Goal: Information Seeking & Learning: Find contact information

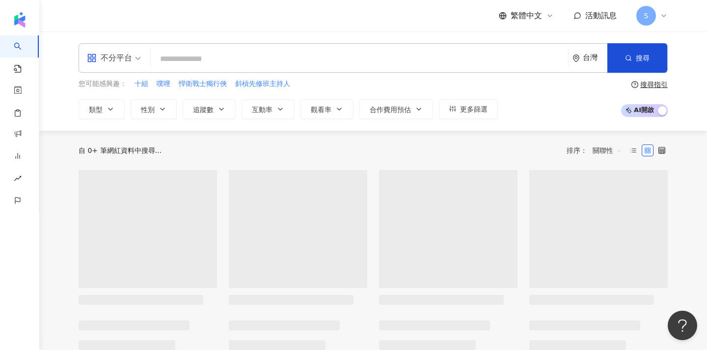
type input "**********"
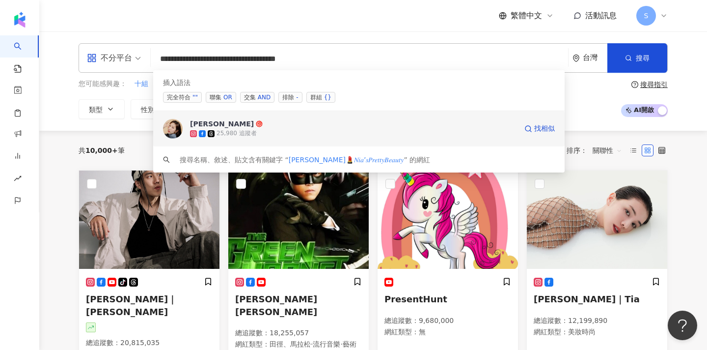
click at [310, 133] on div "25,980 追蹤者" at bounding box center [353, 134] width 327 height 10
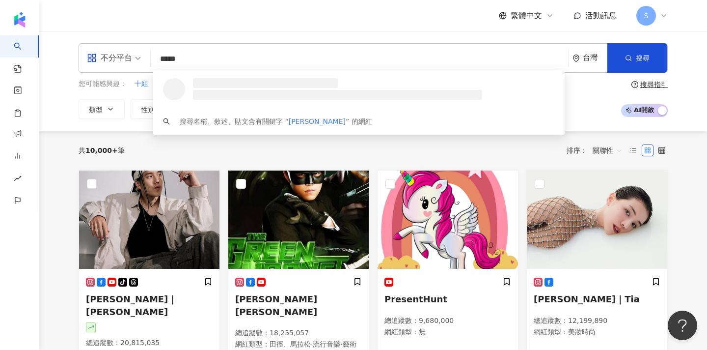
type input "******"
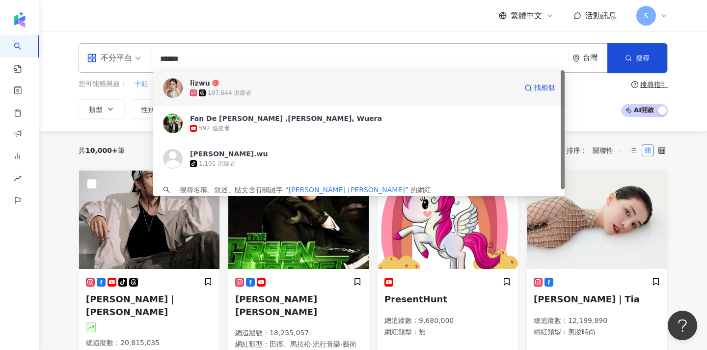
click at [378, 95] on div "107,644 追蹤者" at bounding box center [353, 93] width 327 height 10
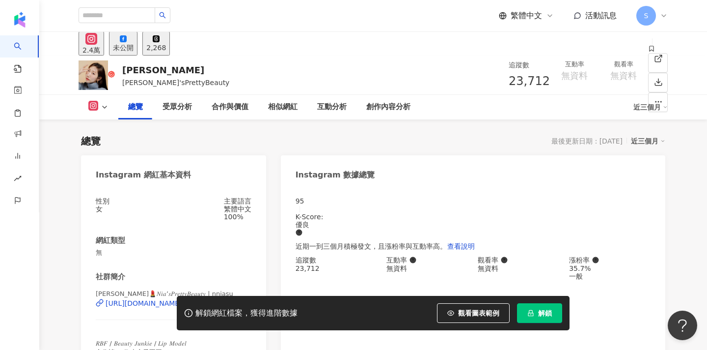
scroll to position [73, 0]
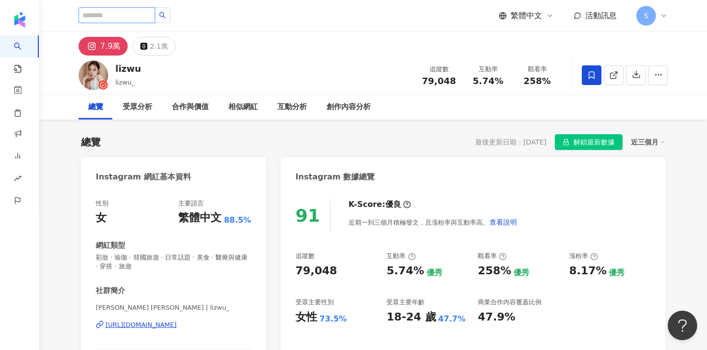
click at [155, 13] on input "search" at bounding box center [117, 15] width 77 height 16
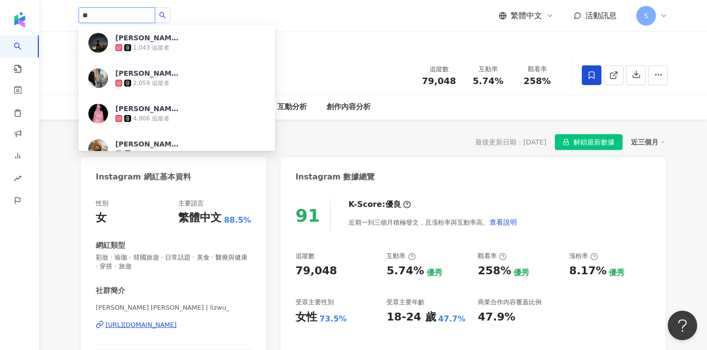
type input "*"
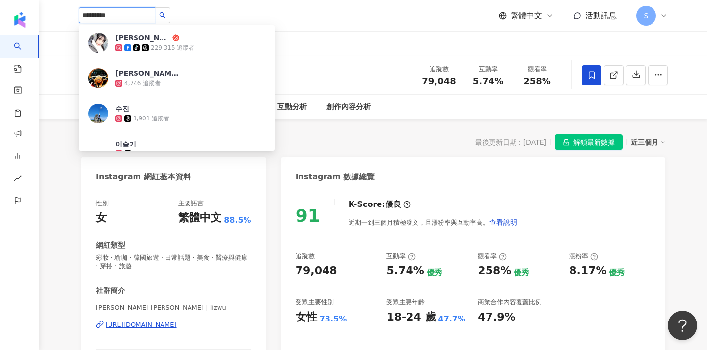
type input "**********"
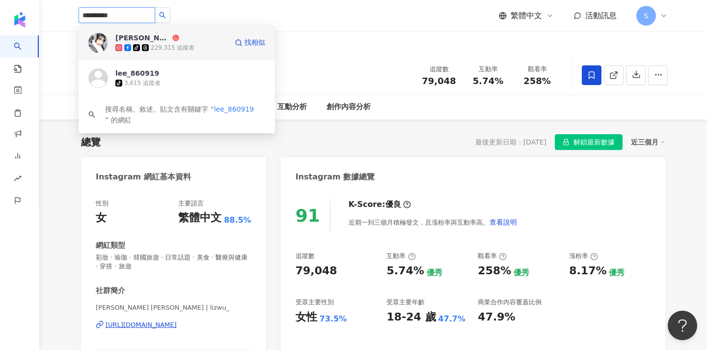
click at [185, 49] on div "229,315 追蹤者" at bounding box center [173, 48] width 44 height 8
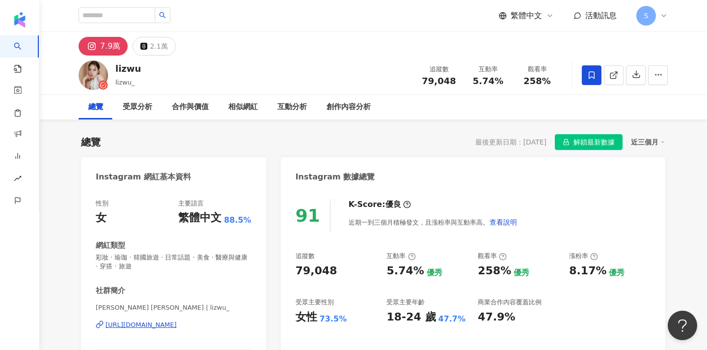
click at [469, 54] on div "7.9萬 2.1萬" at bounding box center [373, 44] width 629 height 24
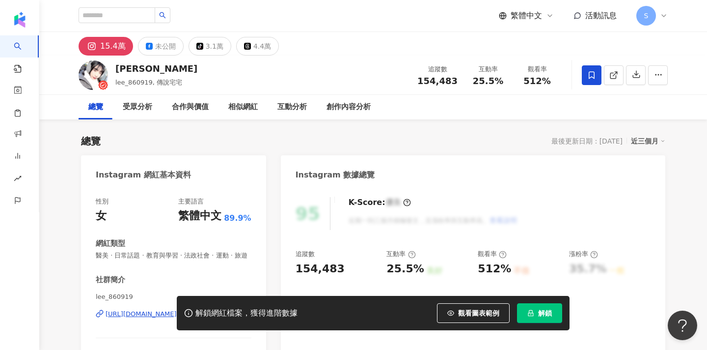
click at [593, 73] on icon at bounding box center [592, 75] width 9 height 9
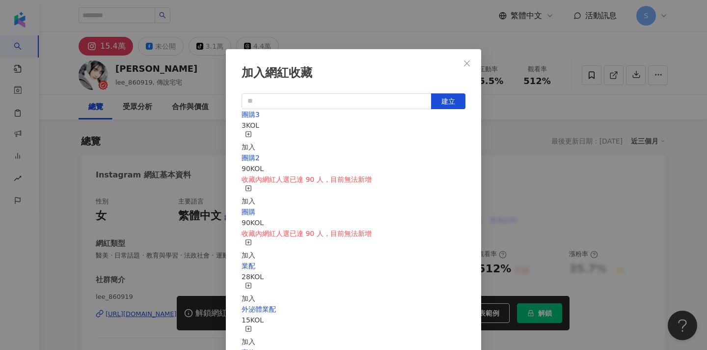
click at [252, 133] on icon "button" at bounding box center [248, 134] width 7 height 7
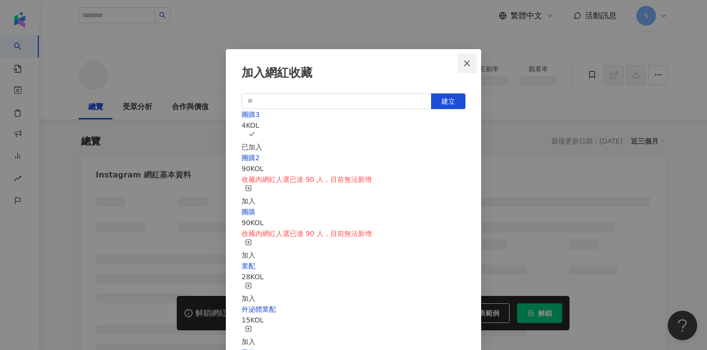
click at [472, 66] on span "Close" at bounding box center [467, 63] width 20 height 8
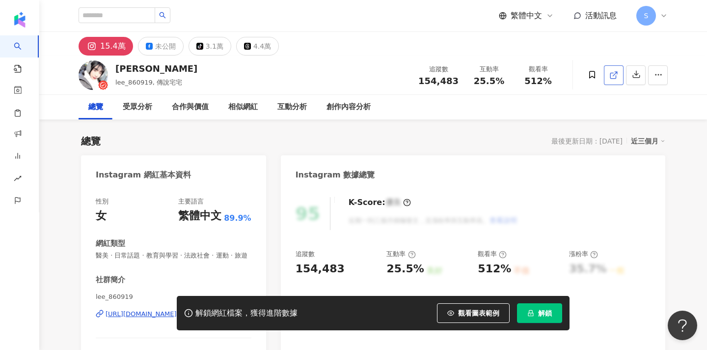
click at [610, 73] on icon at bounding box center [614, 75] width 9 height 9
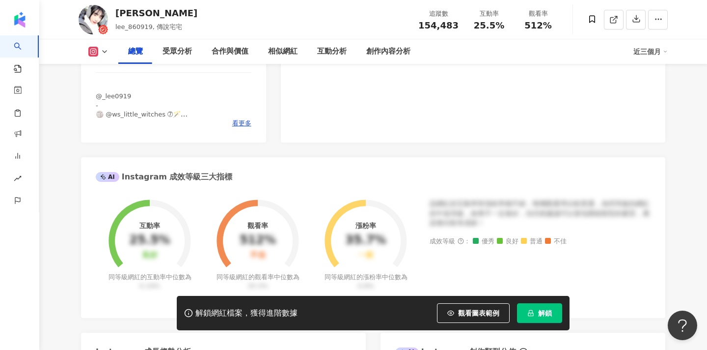
scroll to position [258, 0]
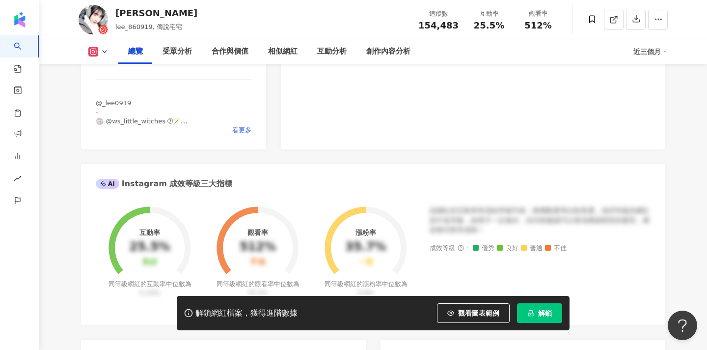
click at [239, 132] on span "看更多" at bounding box center [241, 130] width 19 height 9
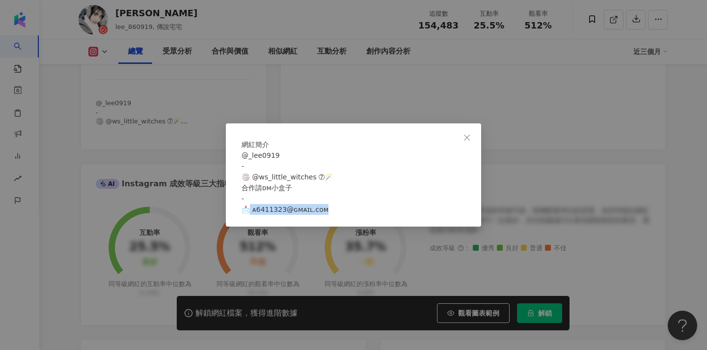
drag, startPoint x: 329, startPoint y: 216, endPoint x: 256, endPoint y: 218, distance: 73.2
click at [256, 215] on div "@_lee0919 - 🏐 @ws_little_witches ➆🪄 合作請ᴅᴍ小盒子 - 📩 ᴀ6411323@ɢᴍᴀɪʟ.ᴄᴏᴍ" at bounding box center [354, 182] width 224 height 65
copy span "411323@ɢᴍᴀɪʟ.ᴄᴏᴍ"
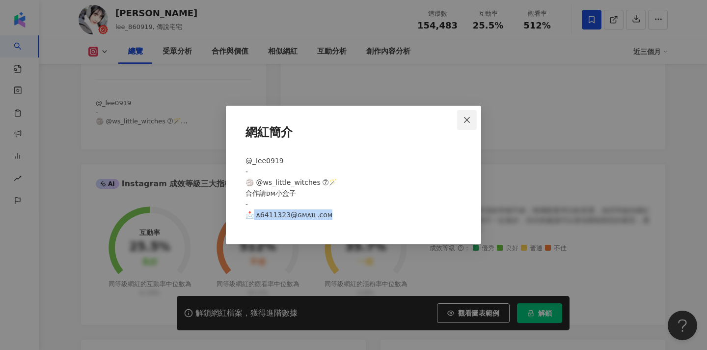
click at [474, 116] on span "Close" at bounding box center [467, 120] width 20 height 8
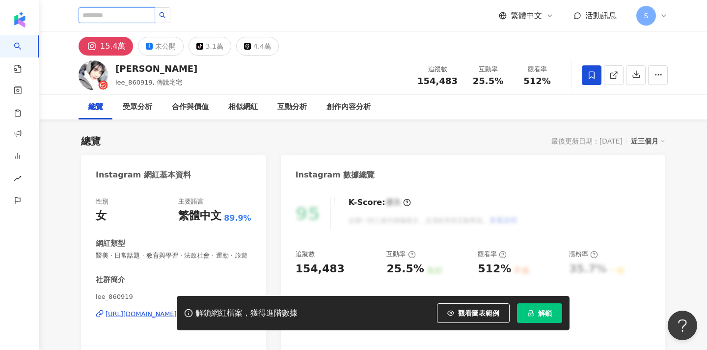
click at [123, 14] on input "search" at bounding box center [117, 15] width 77 height 16
paste input "**********"
type input "**********"
click at [166, 19] on span "button" at bounding box center [162, 15] width 7 height 7
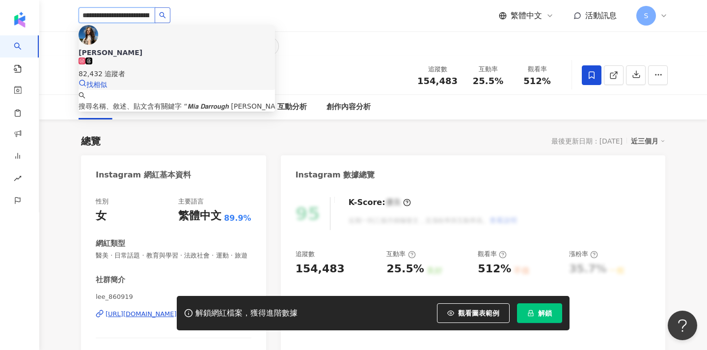
click at [184, 48] on div "Mia Darrough 82,432 追蹤者" at bounding box center [177, 63] width 197 height 31
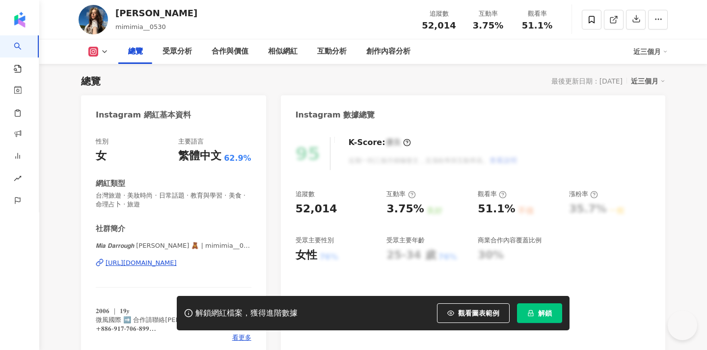
scroll to position [61, 0]
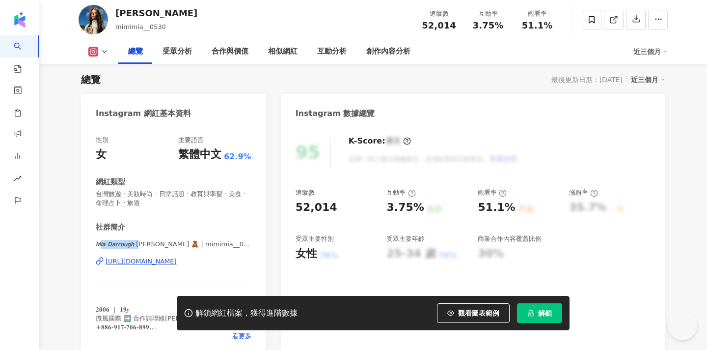
drag, startPoint x: 98, startPoint y: 242, endPoint x: 150, endPoint y: 242, distance: 52.1
click at [150, 242] on span "𝙈𝙞𝙖 𝘿𝙖𝙧𝙧𝙤𝙪𝙜𝙝 戴妮雅 🧸 | mimimia__0530" at bounding box center [174, 244] width 156 height 9
drag, startPoint x: 165, startPoint y: 245, endPoint x: 96, endPoint y: 242, distance: 68.8
click at [96, 242] on span "𝙈𝙞𝙖 𝘿𝙖𝙧𝙧𝙤𝙪𝙜𝙝 戴妮雅 🧸 | mimimia__0530" at bounding box center [174, 244] width 156 height 9
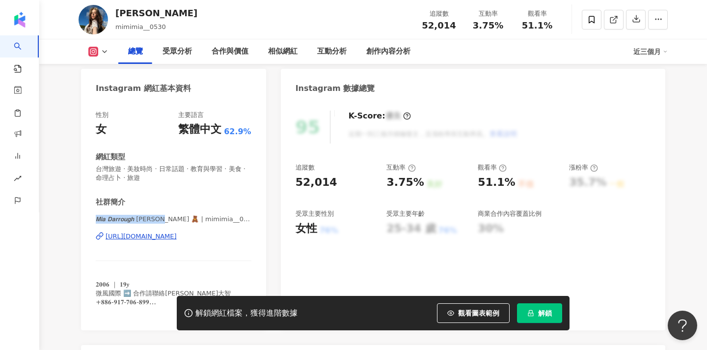
scroll to position [114, 0]
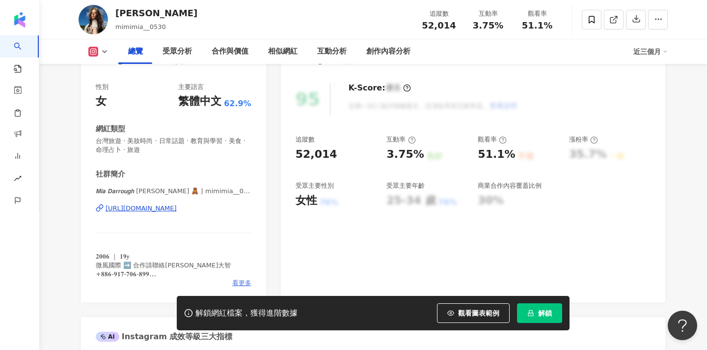
click at [236, 283] on span "看更多" at bounding box center [241, 283] width 19 height 9
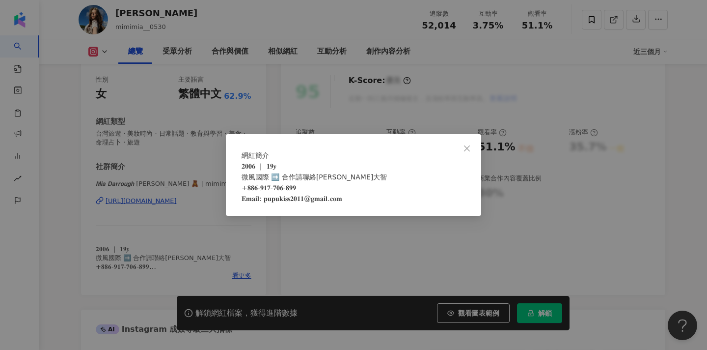
scroll to position [128, 0]
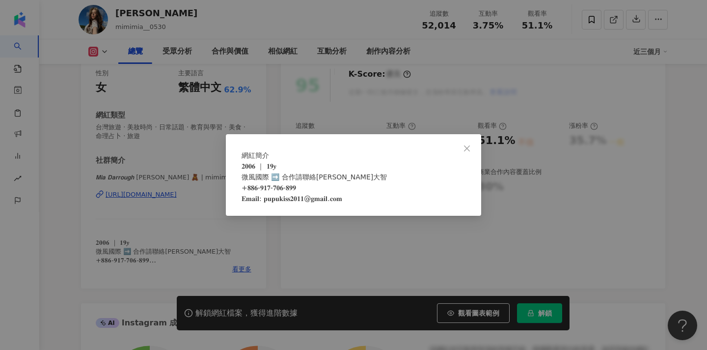
drag, startPoint x: 352, startPoint y: 208, endPoint x: 268, endPoint y: 213, distance: 84.2
click at [268, 204] on div "𝟐𝟎𝟎𝟔 ｜ 𝟏𝟗𝒚 微風國際 ➡️ 合作請聯絡𝐓𝐨𝐦𝐦𝐲大智 +𝟖𝟖𝟔-𝟗𝟏𝟕-𝟕𝟎𝟔-𝟖𝟗𝟗 𝐄𝐦𝐚𝐢𝐥: 𝐩𝐮𝐩𝐮𝐤𝐢𝐬𝐬𝟐𝟎𝟏𝟏@𝐠𝐦𝐚𝐢𝐥.𝐜𝐨𝐦" at bounding box center [354, 182] width 224 height 43
drag, startPoint x: 351, startPoint y: 205, endPoint x: 269, endPoint y: 207, distance: 82.1
click at [269, 202] on span "𝟐𝟎𝟎𝟔 ｜ 𝟏𝟗𝒚 微風國際 ➡️ 合作請聯絡𝐓𝐨𝐦𝐦𝐲大智 +𝟖𝟖𝟔-𝟗𝟏𝟕-𝟕𝟎𝟔-𝟖𝟗𝟗 𝐄𝐦𝐚𝐢𝐥: 𝐩𝐮𝐩𝐮𝐤𝐢𝐬𝐬𝟐𝟎𝟏𝟏@𝐠𝐦𝐚𝐢𝐥.𝐜𝐨𝐦" at bounding box center [314, 182] width 145 height 40
copy span "𝟐𝟎𝟎𝟔 ｜ 𝟏𝟗𝒚 微風國際 ➡️ 合作請聯絡𝐓𝐨𝐦𝐦𝐲大智 +𝟖𝟖𝟔-𝟗𝟏𝟕-𝟕𝟎𝟔-𝟖𝟗𝟗 𝐄𝐦𝐚𝐢𝐥: 𝐩𝐮𝐩𝐮𝐤𝐢𝐬𝐬𝟐𝟎𝟏𝟏@𝐠𝐦𝐚𝐢𝐥.𝐜𝐨𝐦"
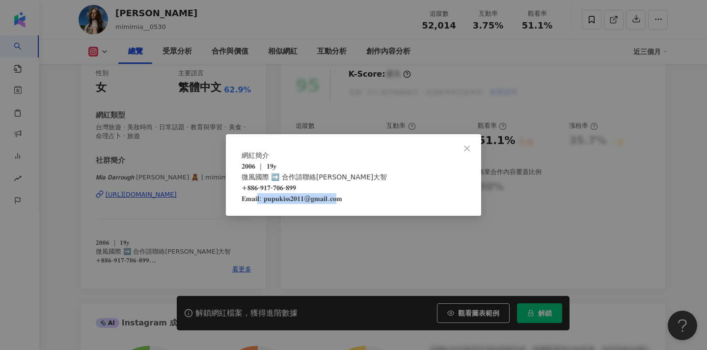
copy span "𝟐𝟎𝟎𝟔 ｜ 𝟏𝟗𝒚 微風國際 ➡️ 合作請聯絡𝐓𝐨𝐦𝐦𝐲大智 +𝟖𝟖𝟔-𝟗𝟏𝟕-𝟕𝟎𝟔-𝟖𝟗𝟗 𝐄𝐦𝐚𝐢𝐥: 𝐩𝐮𝐩𝐮𝐤𝐢𝐬𝐬𝟐𝟎𝟏𝟏@𝐠𝐦𝐚𝐢𝐥.𝐜𝐨𝐦"
click at [430, 251] on div "網紅簡介 𝟐𝟎𝟎𝟔 ｜ 𝟏𝟗𝒚 微風國際 ➡️ 合作請聯絡𝐓𝐨𝐦𝐦𝐲大智 +𝟖𝟖𝟔-𝟗𝟏𝟕-𝟕𝟎𝟔-𝟖𝟗𝟗 𝐄𝐦𝐚𝐢𝐥: 𝐩𝐮𝐩𝐮𝐤𝐢𝐬𝐬𝟐𝟎𝟏𝟏@𝐠𝐦𝐚𝐢𝐥…" at bounding box center [353, 175] width 707 height 350
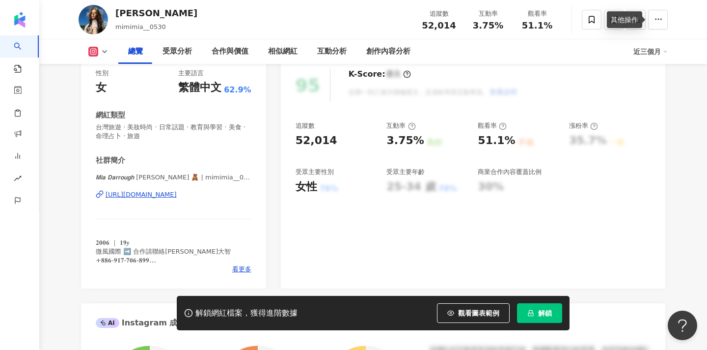
click at [623, 25] on div "其他操作" at bounding box center [624, 19] width 35 height 17
click at [599, 21] on span at bounding box center [592, 20] width 20 height 20
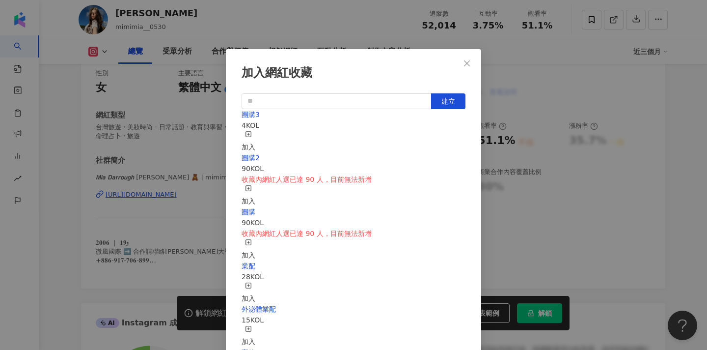
click at [255, 138] on div "加入" at bounding box center [249, 142] width 14 height 22
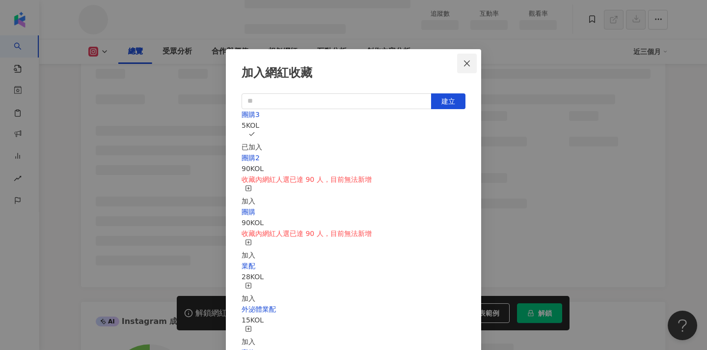
click at [467, 67] on icon "close" at bounding box center [467, 63] width 8 height 8
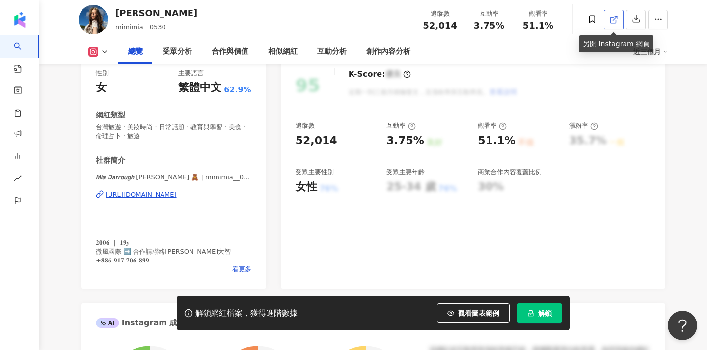
click at [612, 22] on icon at bounding box center [614, 19] width 9 height 9
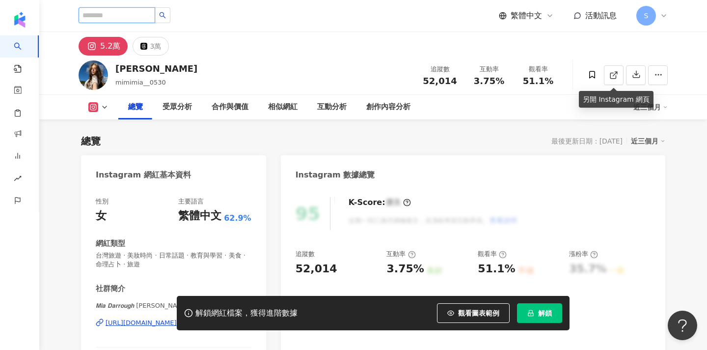
click at [110, 13] on input "search" at bounding box center [117, 15] width 77 height 16
type input "**"
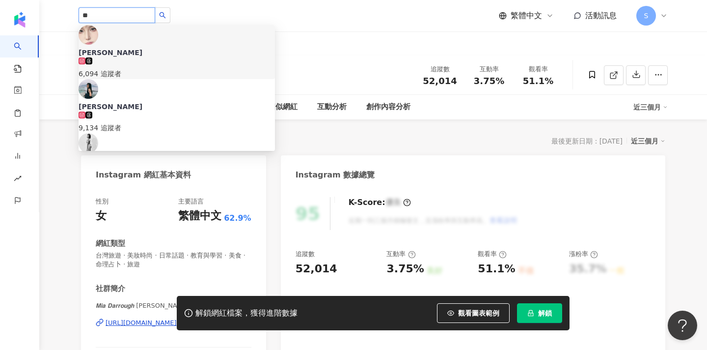
click at [125, 21] on input "**" at bounding box center [117, 15] width 77 height 16
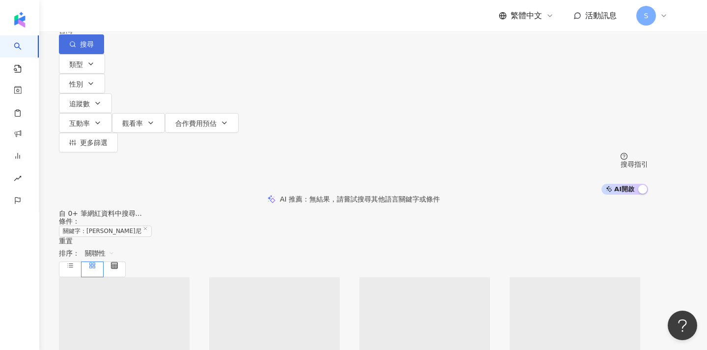
type input "**"
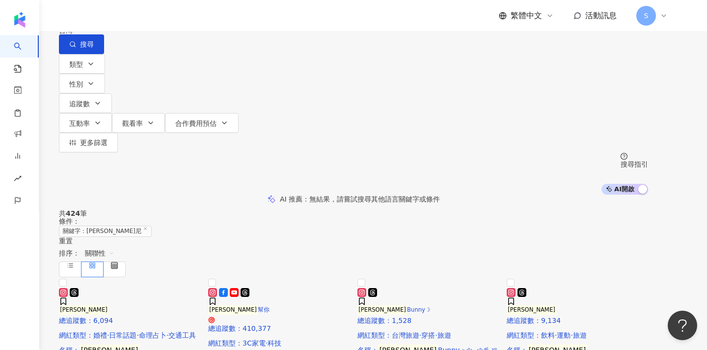
drag, startPoint x: 624, startPoint y: 57, endPoint x: 591, endPoint y: 6, distance: 60.9
click at [104, 54] on button "搜尋" at bounding box center [81, 44] width 45 height 20
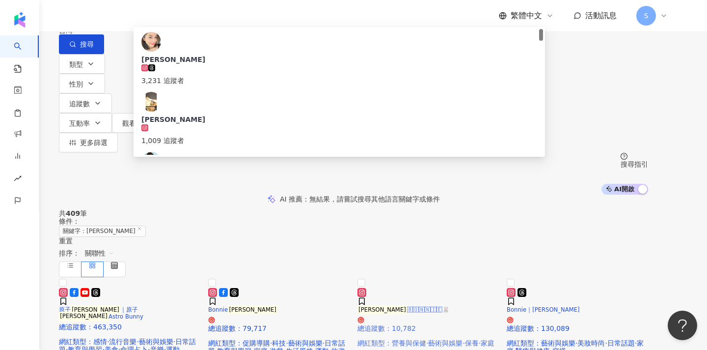
click at [358, 285] on img at bounding box center [358, 285] width 0 height 0
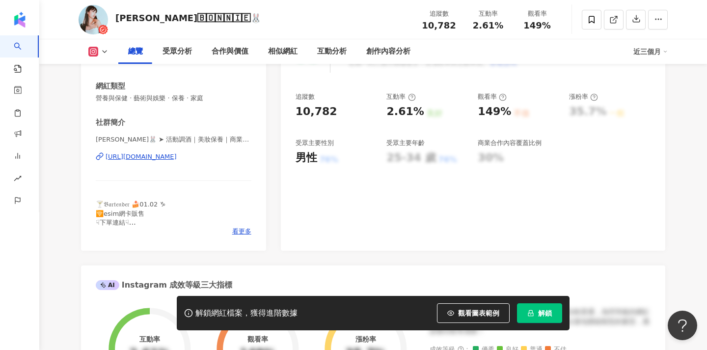
scroll to position [167, 0]
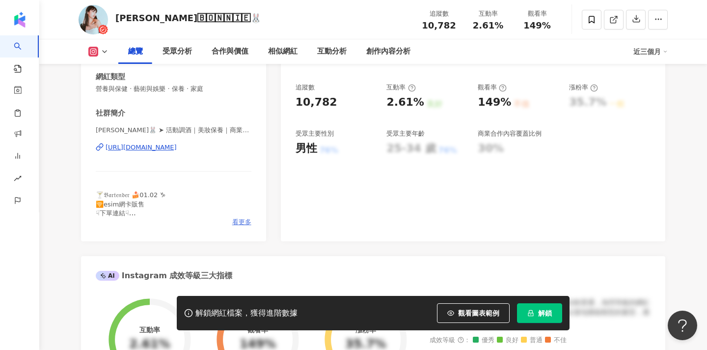
click at [235, 225] on span "看更多" at bounding box center [241, 222] width 19 height 9
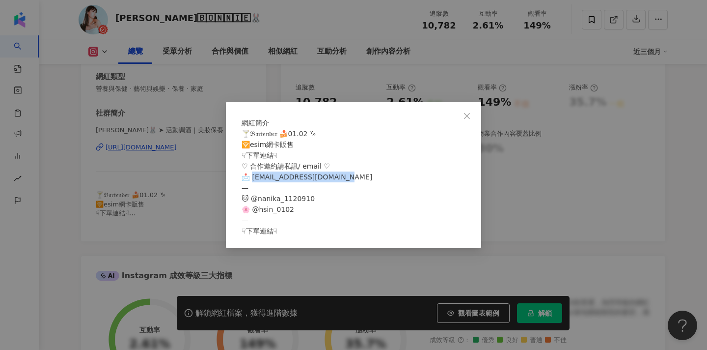
drag, startPoint x: 351, startPoint y: 182, endPoint x: 257, endPoint y: 182, distance: 93.3
click at [257, 182] on div "🍸𝔅𝔞𝔯𝔱𝔢𝔫𝔡𝔢𝔯 🍰01.02 ♑︎ 🛜esim網卡販售 ☟下單連結☟ ♡ 合作邀約請私訊/ email ♡ 📩 [EMAIL_ADDRESS][DOMA…" at bounding box center [354, 182] width 224 height 108
copy span "2@[DOMAIN_NAME] — 🐱 @nanika_"
drag, startPoint x: 470, startPoint y: 99, endPoint x: 463, endPoint y: 96, distance: 6.8
click at [470, 112] on icon "close" at bounding box center [467, 116] width 8 height 8
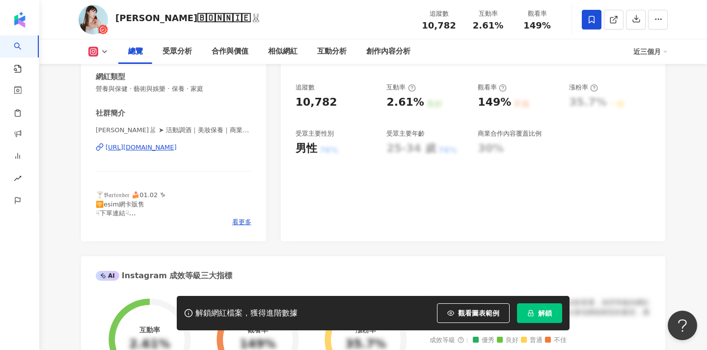
click at [594, 12] on span at bounding box center [592, 20] width 20 height 20
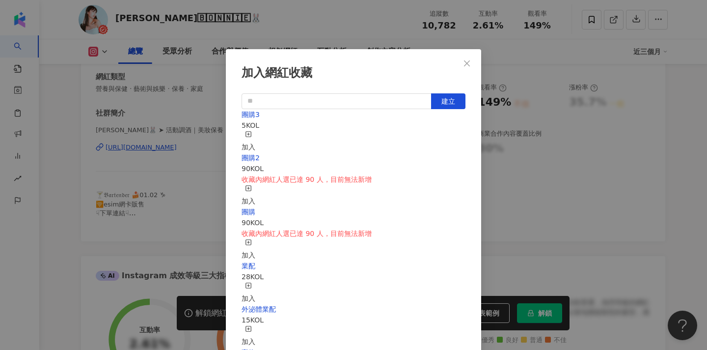
click at [252, 134] on icon "button" at bounding box center [248, 134] width 7 height 7
click at [467, 65] on icon "close" at bounding box center [467, 63] width 8 height 8
click at [468, 62] on div "加入網紅收藏 建立 團購3 6 KOL 已加入 團購2 90 KOL 收藏內網紅人選已達 90 人，目前無法新增 加入 團購 90 KOL 收藏內網紅人選已達…" at bounding box center [353, 175] width 707 height 350
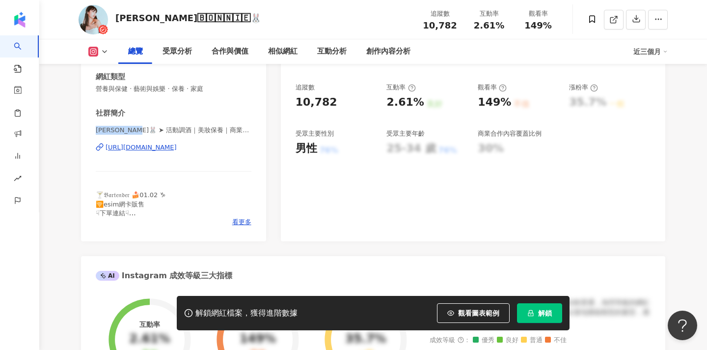
drag, startPoint x: 96, startPoint y: 130, endPoint x: 138, endPoint y: 130, distance: 41.8
click at [138, 130] on span "邦妮 Bonnie🐰 ➤ 活動調酒｜美妝保養｜商業合作｜esim販售 | bonnie___0102" at bounding box center [174, 130] width 156 height 9
copy span "邦妮 Bonnie🐰"
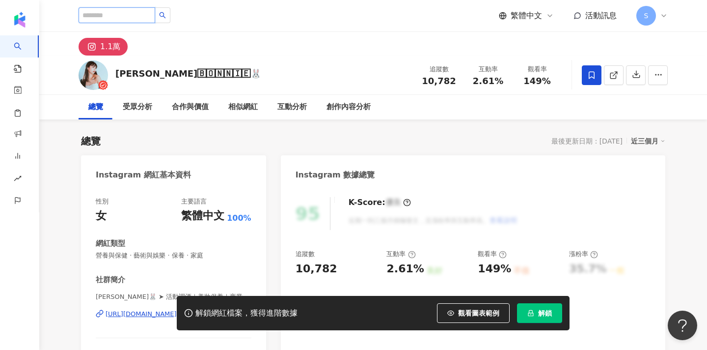
click at [149, 18] on input "search" at bounding box center [117, 15] width 77 height 16
type input "*"
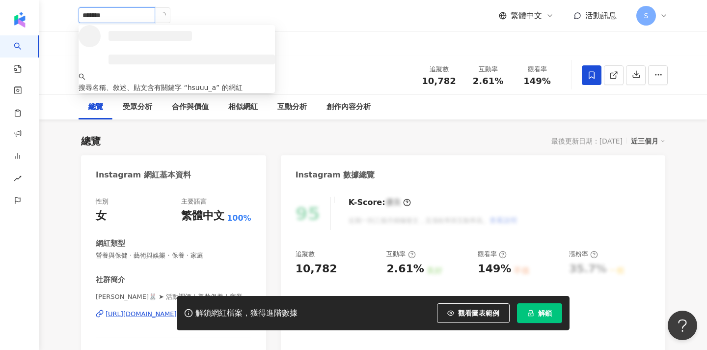
type input "********"
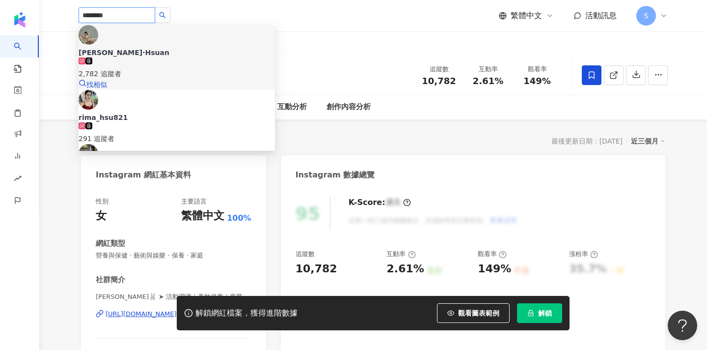
click at [149, 54] on div "萱萱·Hsuan 2,782 追蹤者 找相似" at bounding box center [177, 57] width 197 height 65
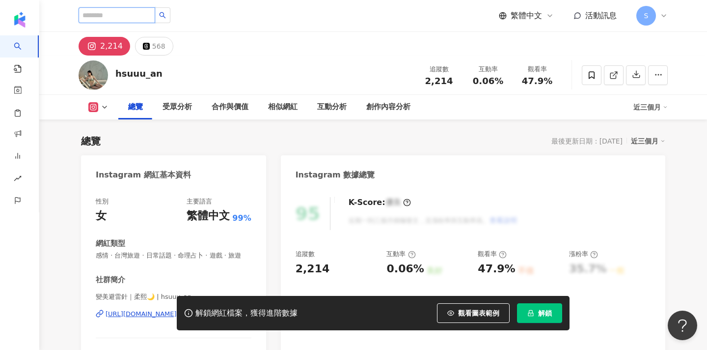
click at [140, 17] on input "search" at bounding box center [117, 15] width 77 height 16
type input "*"
type input "**"
click at [166, 16] on icon "search" at bounding box center [162, 15] width 7 height 7
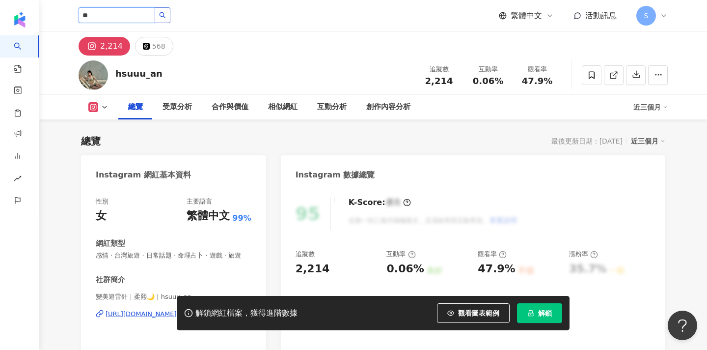
click at [166, 17] on icon "search" at bounding box center [163, 15] width 6 height 6
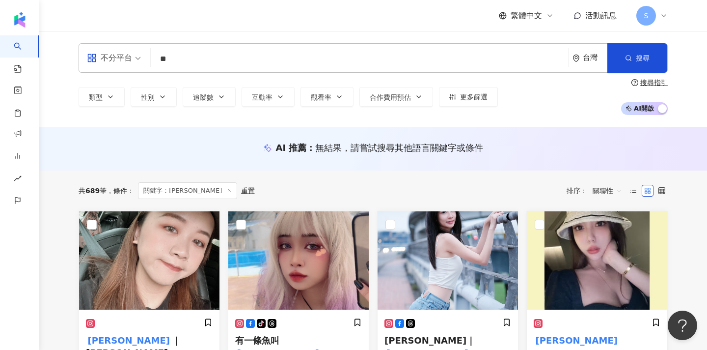
type input "*"
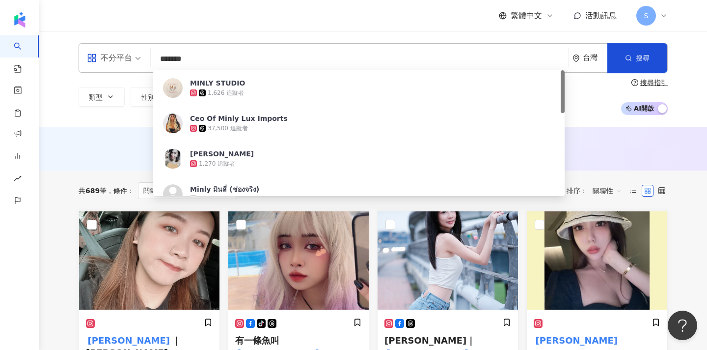
type input "********"
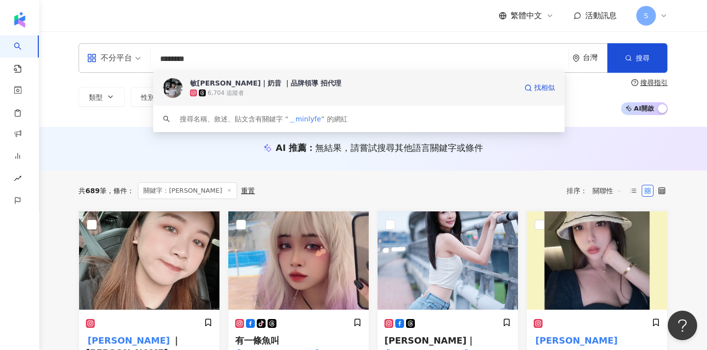
click at [258, 85] on div "敏敏 保養｜奶昔 ｜品牌領導 招代理" at bounding box center [265, 83] width 151 height 10
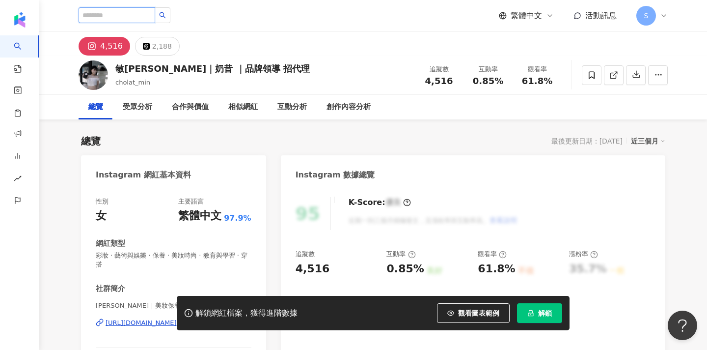
click at [139, 18] on input "search" at bounding box center [117, 15] width 77 height 16
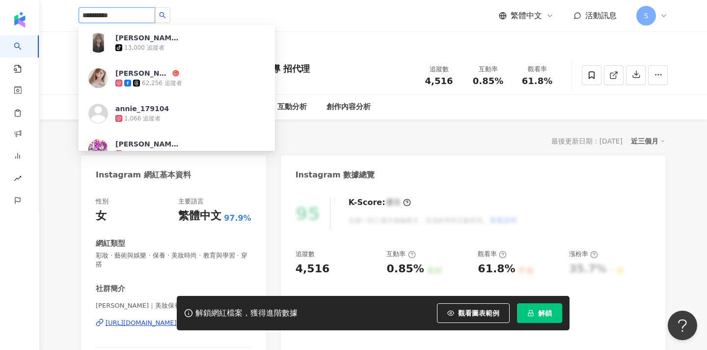
type input "**********"
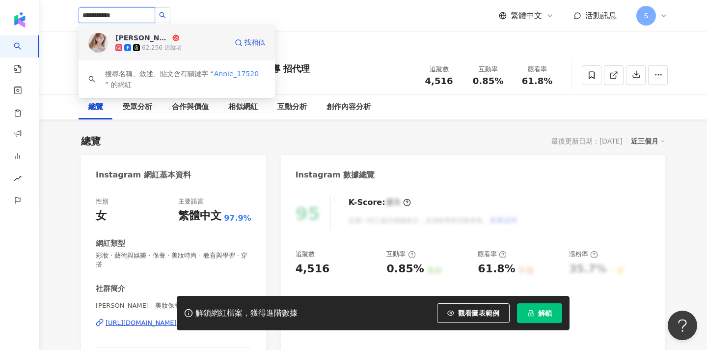
click at [183, 50] on div "62,256 追蹤者" at bounding box center [171, 48] width 112 height 10
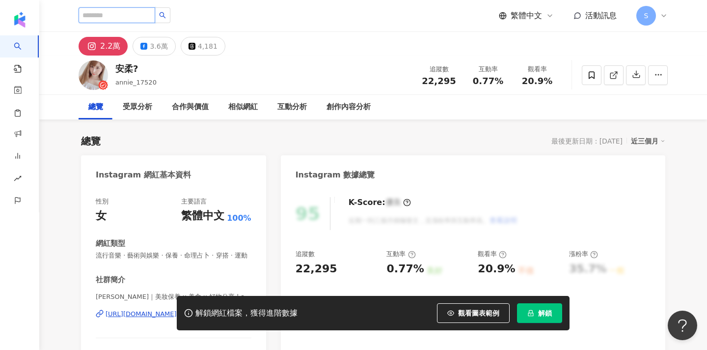
click at [153, 15] on input "search" at bounding box center [117, 15] width 77 height 16
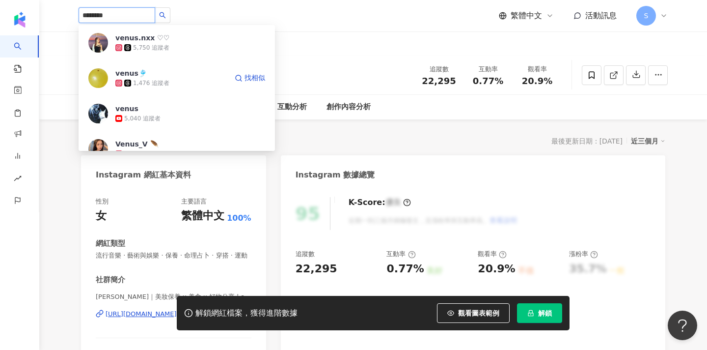
type input "*********"
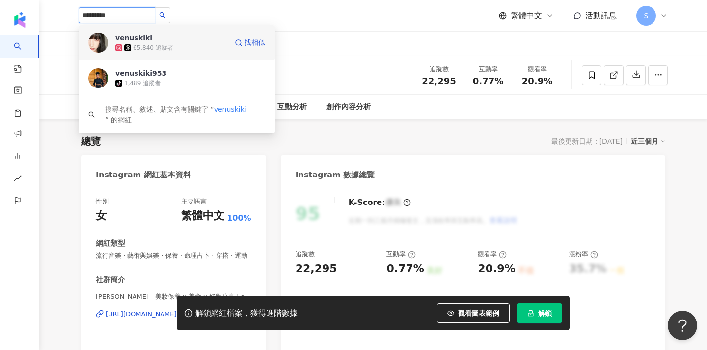
click at [186, 50] on div "65,840 追蹤者" at bounding box center [171, 48] width 112 height 10
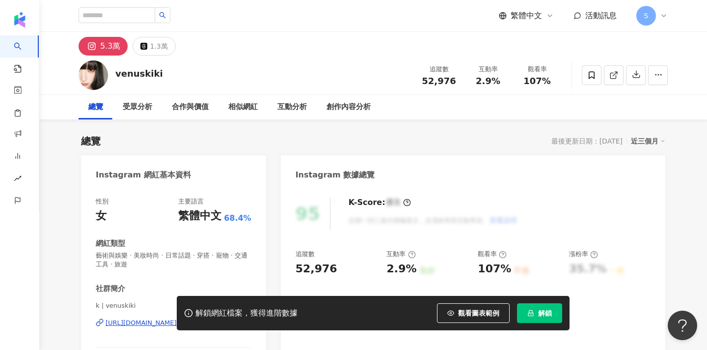
scroll to position [25, 0]
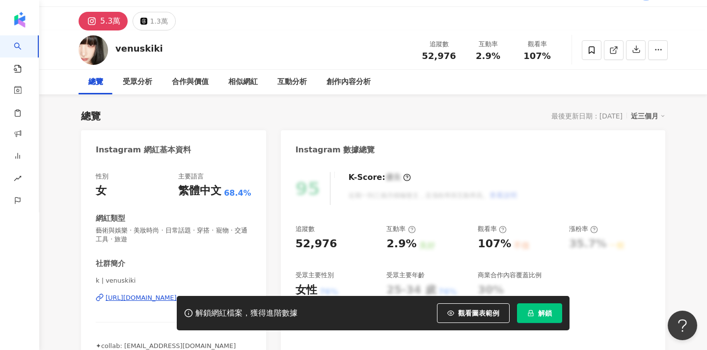
click at [123, 281] on span "k | venuskiki" at bounding box center [174, 280] width 156 height 9
click at [92, 281] on div "性別 女 主要語言 繁體中文 68.4% 網紅類型 藝術與娛樂 · 美妝時尚 · 日常話題 · 穿搭 · 寵物 · 交通工具 · 旅遊 社群簡介 k | ve…" at bounding box center [173, 272] width 185 height 221
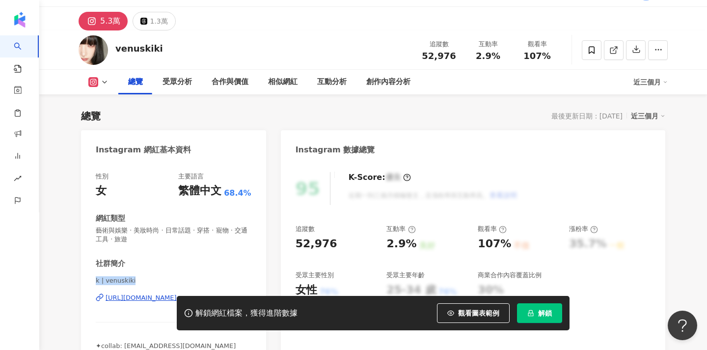
scroll to position [76, 0]
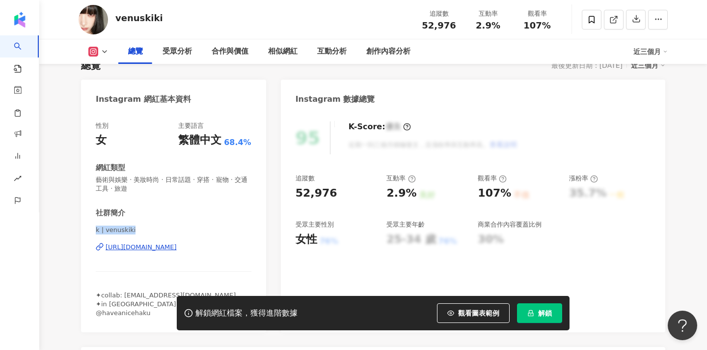
click at [177, 244] on div "https://www.instagram.com/venuskiki/" at bounding box center [141, 247] width 71 height 9
click at [335, 1] on div "venuskiki 追蹤數 52,976 互動率 2.9% 觀看率 107%" at bounding box center [373, 19] width 629 height 39
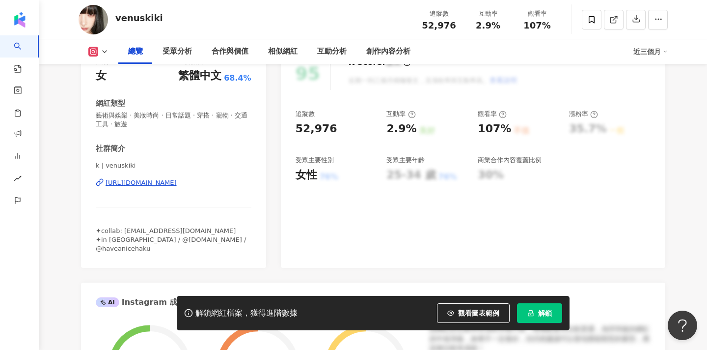
scroll to position [152, 0]
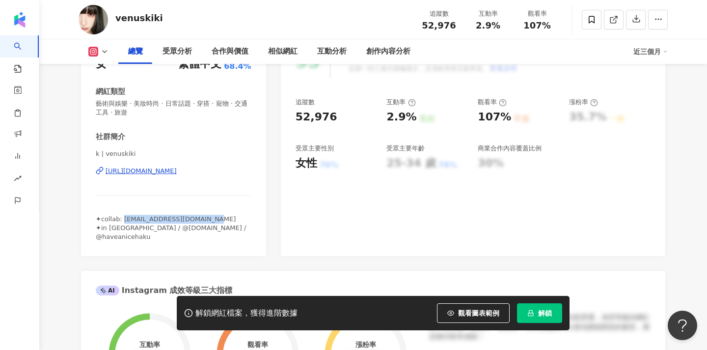
drag, startPoint x: 201, startPoint y: 216, endPoint x: 120, endPoint y: 218, distance: 80.6
click at [120, 218] on div "✦collab: thisisvenuskiki@gmail.com ✦in taipei / @dust.co.ltd / @haveanicehaku" at bounding box center [174, 228] width 156 height 27
copy span "thisisvenuskiki@gmail.com"
click at [93, 154] on div "性別 女 主要語言 繁體中文 68.4% 網紅類型 藝術與娛樂 · 美妝時尚 · 日常話題 · 穿搭 · 寵物 · 交通工具 · 旅遊 社群簡介 k | ve…" at bounding box center [173, 145] width 185 height 221
copy span "k"
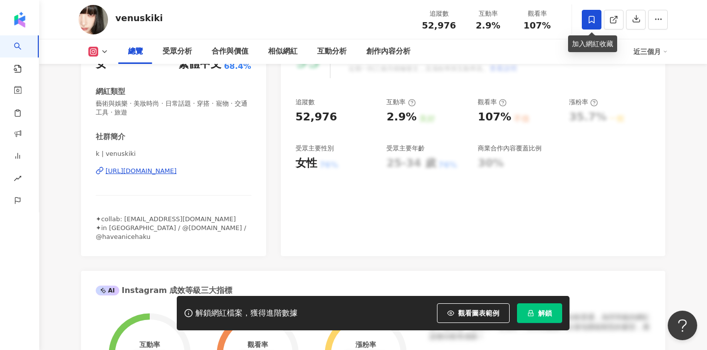
click at [589, 26] on span at bounding box center [592, 20] width 20 height 20
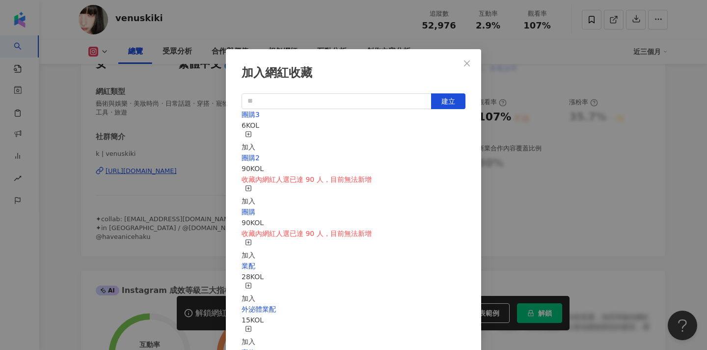
click at [255, 137] on div "加入" at bounding box center [249, 142] width 14 height 22
click at [548, 116] on div "加入網紅收藏 建立 團購3 7 KOL 已加入 團購2 90 KOL 收藏內網紅人選已達 90 人，目前無法新增 加入 團購 90 KOL 收藏內網紅人選已達…" at bounding box center [353, 175] width 707 height 350
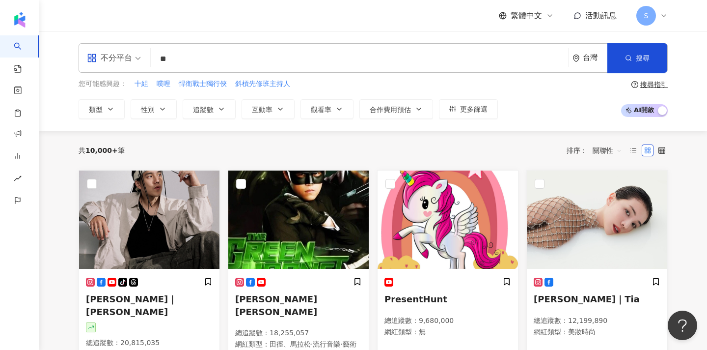
type input "*"
type input "***"
click at [638, 78] on div "不分平台 *** 台灣 搜尋 您可能感興趣： 十組 噗哩 悍衛戰士獨行俠 斜槓先修班主持人 類型 性別 追蹤數 互動率 觀看率 合作費用預估 更多篩選 搜尋指…" at bounding box center [373, 81] width 629 height 76
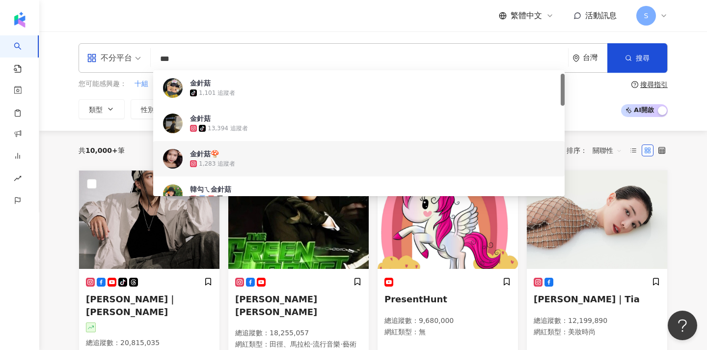
scroll to position [45, 0]
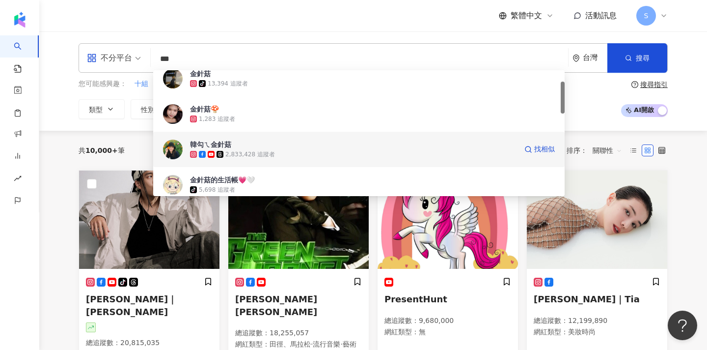
click at [293, 154] on div "2,833,428 追蹤者" at bounding box center [353, 154] width 327 height 10
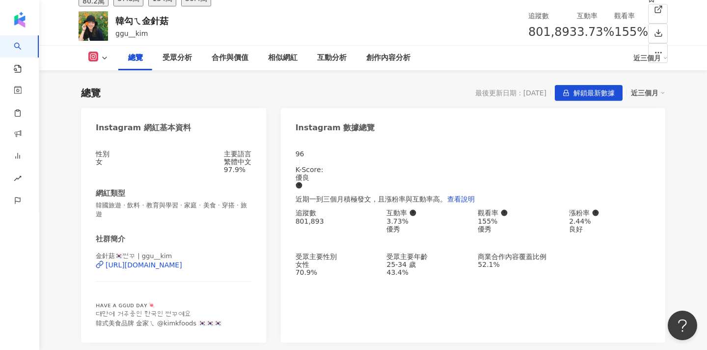
scroll to position [51, 0]
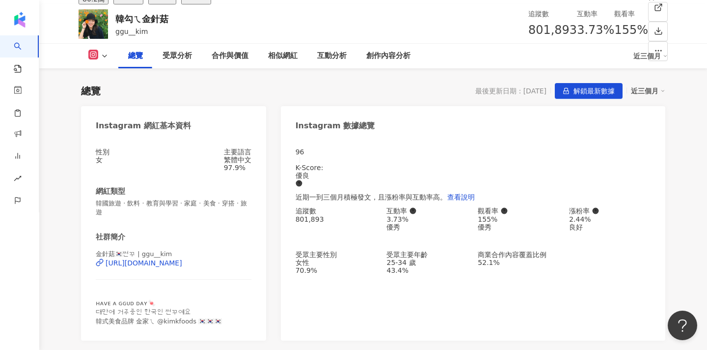
drag, startPoint x: 96, startPoint y: 254, endPoint x: 128, endPoint y: 255, distance: 32.0
click at [128, 255] on span "金針菇🇰🇷쩐꾸 | ggu__kim" at bounding box center [134, 253] width 76 height 7
drag, startPoint x: 133, startPoint y: 254, endPoint x: 93, endPoint y: 252, distance: 39.8
click at [92, 252] on div "性別 女 主要語言 繁體中文 97.9% 網紅類型 韓國旅遊 · 飲料 · 教育與學習 · 家庭 · 美食 · 穿搭 · 旅遊 社群簡介 金針菇🇰🇷쩐꾸…" at bounding box center [173, 239] width 185 height 202
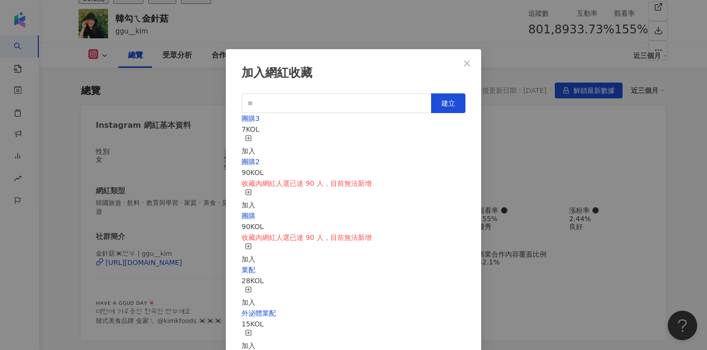
click at [255, 136] on div "加入" at bounding box center [249, 146] width 14 height 22
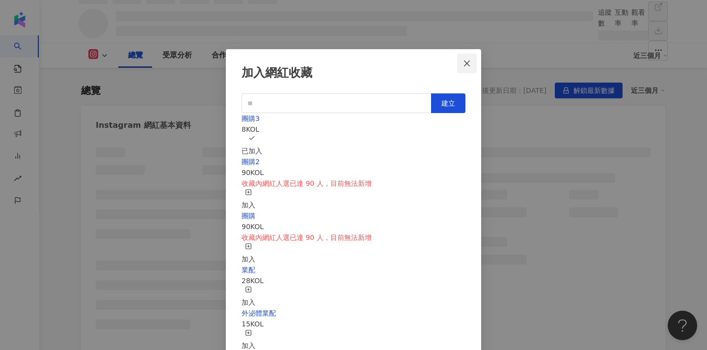
click at [475, 69] on button "Close" at bounding box center [467, 64] width 20 height 20
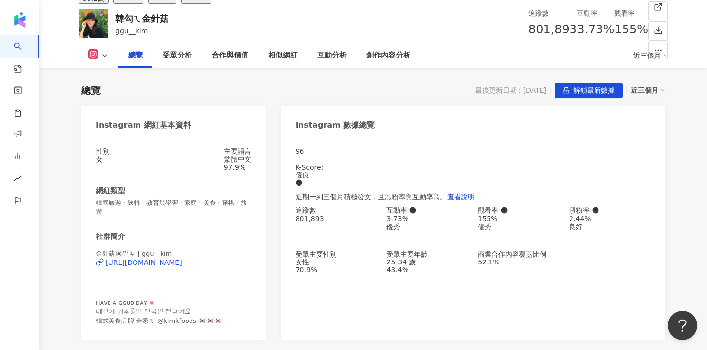
click at [476, 63] on div "加入網紅收藏 建立 團購3 8 KOL 已加入 團購2 90 KOL 收藏內網紅人選已達 90 人，目前無法新增 加入 團購 90 KOL 收藏內網紅人選已達…" at bounding box center [353, 175] width 707 height 350
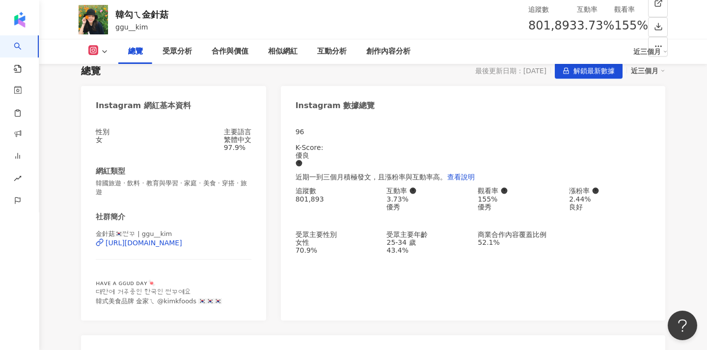
scroll to position [98, 0]
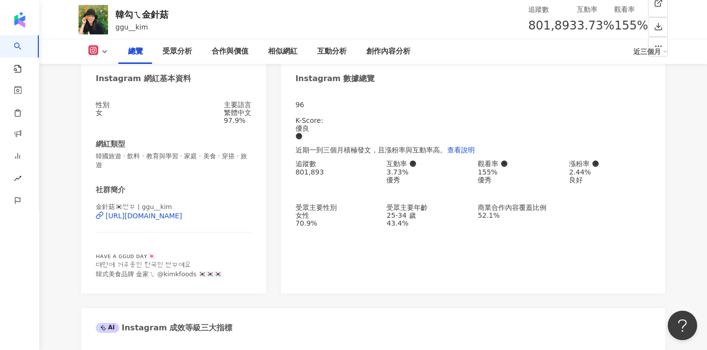
click at [218, 277] on span "ʜᴀᴠᴇ ᴀ ɢɢᴜᴅ ᴅᴀʏ🍬 대만에 거주중인 한국인 쩐꾸예요 韓式美食品牌 金家ㄟ @kimkfoods 🇰…" at bounding box center [159, 264] width 126 height 25
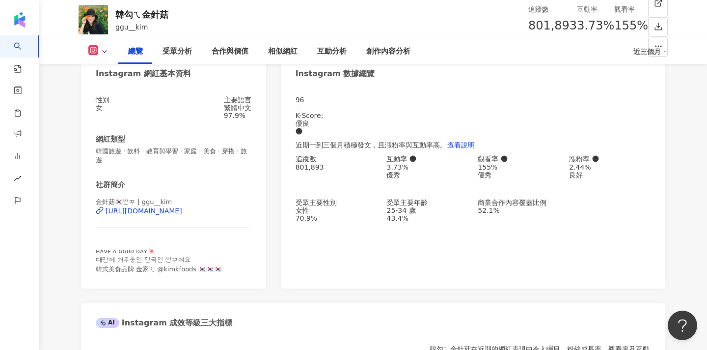
scroll to position [104, 0]
click at [649, 17] on link at bounding box center [659, 8] width 20 height 20
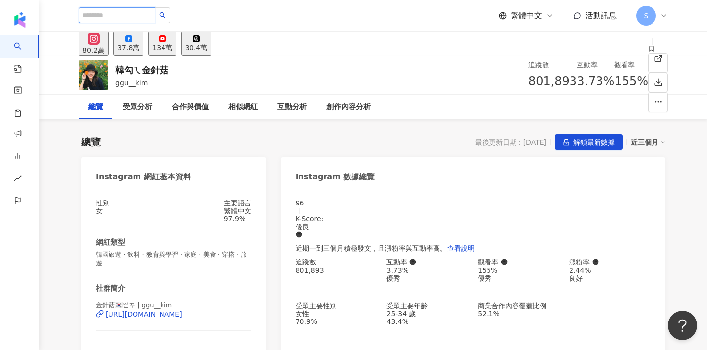
scroll to position [0, 0]
click at [150, 21] on input "search" at bounding box center [117, 15] width 77 height 16
type input "*"
type input "********"
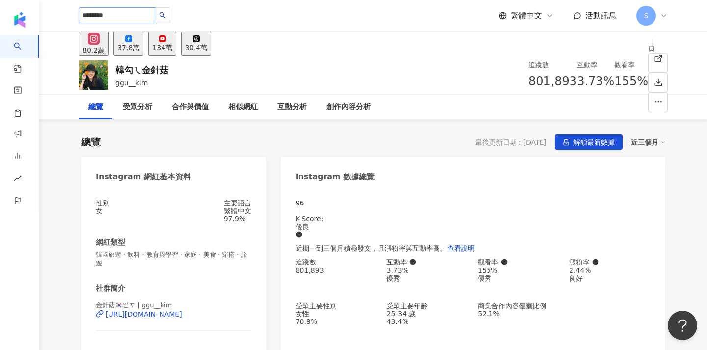
click at [98, 15] on input "********" at bounding box center [117, 15] width 77 height 16
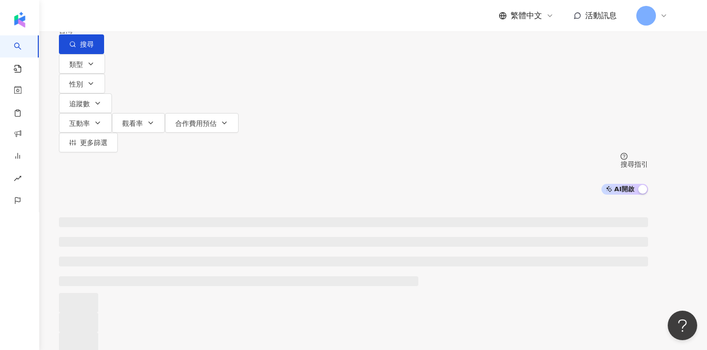
click at [97, 16] on div "繁體中文 活動訊息 S" at bounding box center [374, 15] width 590 height 31
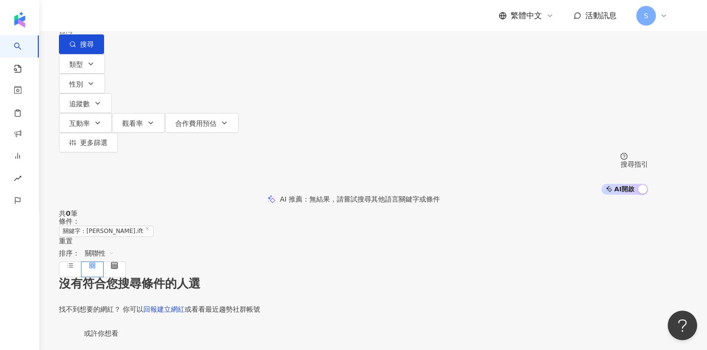
click at [176, 19] on input "********" at bounding box center [162, 9] width 80 height 19
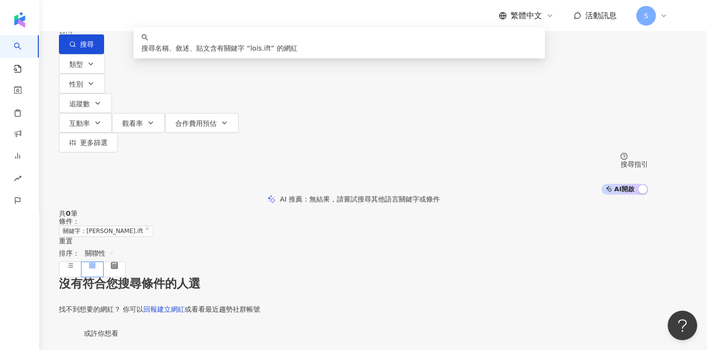
click at [193, 19] on input "********" at bounding box center [162, 9] width 80 height 19
click at [175, 19] on input "********" at bounding box center [162, 9] width 80 height 19
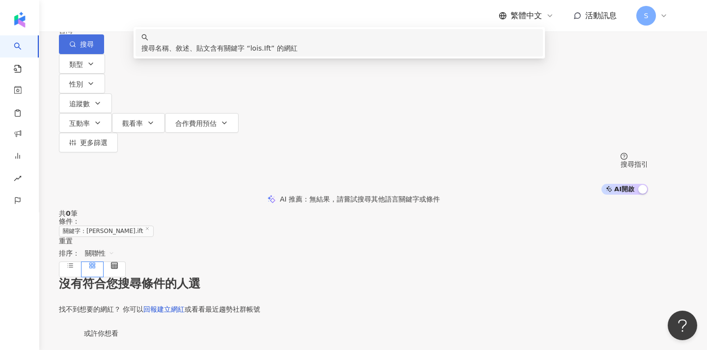
type input "********"
click at [104, 54] on button "搜尋" at bounding box center [81, 44] width 45 height 20
drag, startPoint x: 225, startPoint y: 54, endPoint x: 155, endPoint y: 53, distance: 69.8
click at [155, 19] on input "********" at bounding box center [162, 9] width 80 height 19
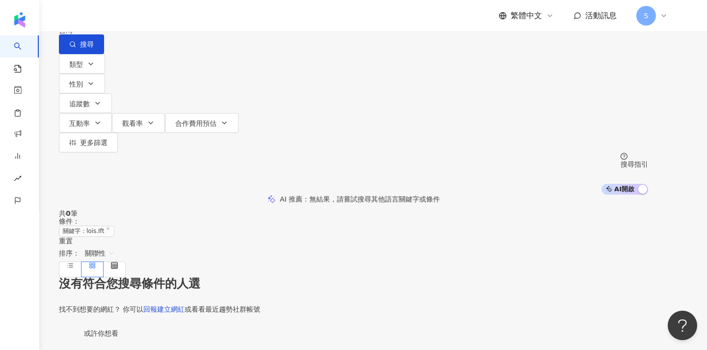
type input "*"
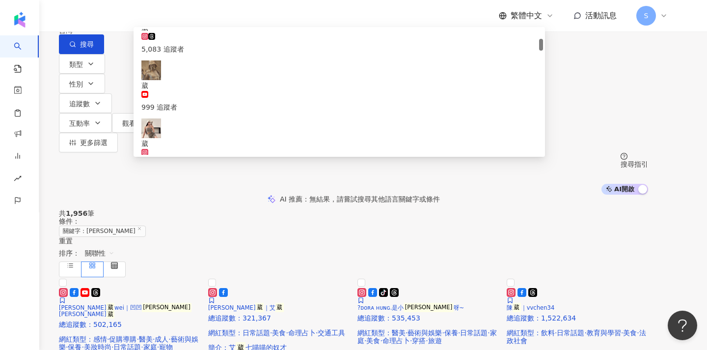
scroll to position [103, 0]
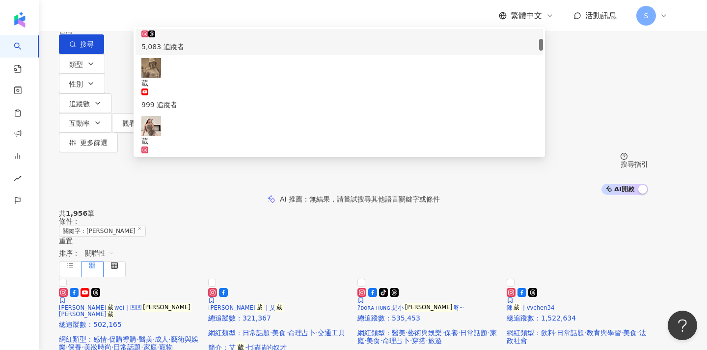
click at [202, 19] on input "*" at bounding box center [162, 9] width 80 height 19
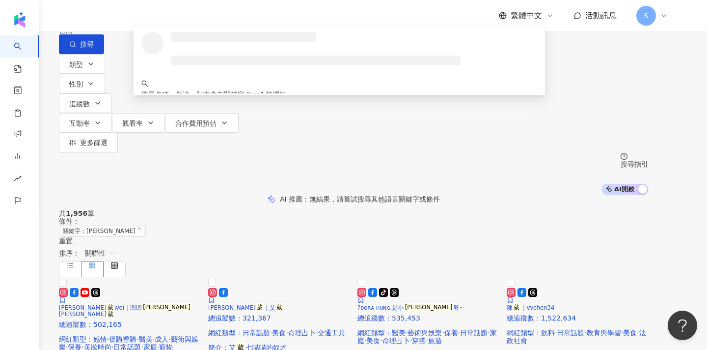
scroll to position [0, 0]
type input "********"
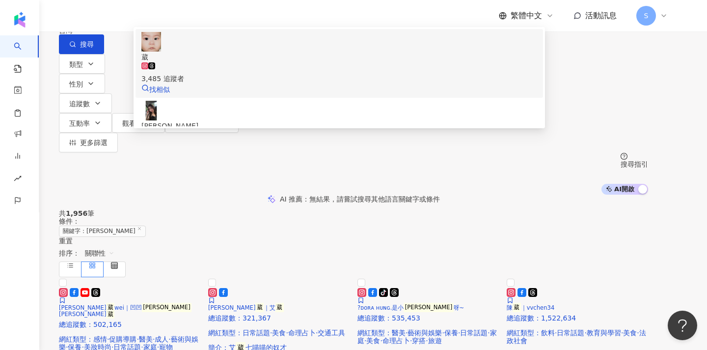
click at [237, 84] on div "3,485 追蹤者" at bounding box center [339, 78] width 396 height 11
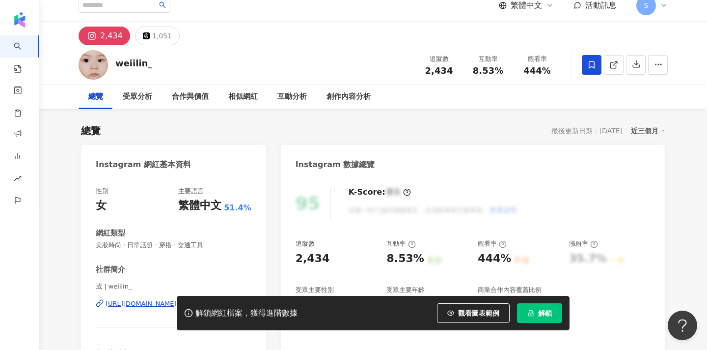
scroll to position [23, 0]
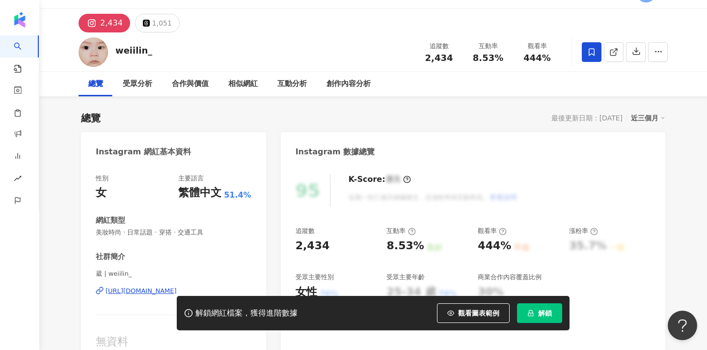
click at [596, 55] on icon at bounding box center [592, 52] width 9 height 9
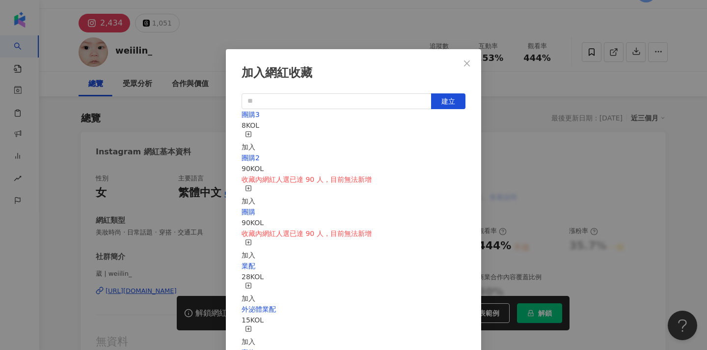
click at [252, 135] on icon "button" at bounding box center [248, 134] width 7 height 7
click at [466, 67] on icon "close" at bounding box center [467, 63] width 8 height 8
click at [534, 86] on div "加入網紅收藏 建立 團購3 9 KOL 已加入 團購2 90 KOL 收藏內網紅人選已達 90 人，目前無法新增 加入 團購 90 KOL 收藏內網紅人選已達…" at bounding box center [353, 175] width 707 height 350
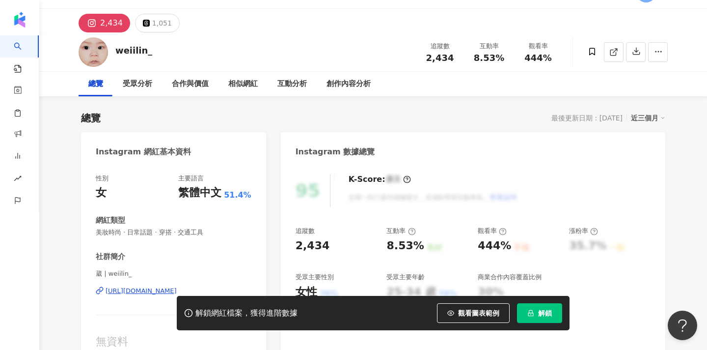
click at [469, 62] on div "加入網紅收藏 建立 團購3 9 KOL 已加入 團購2 90 KOL 收藏內網紅人選已達 90 人，目前無法新增 加入 團購 90 KOL 收藏內網紅人選已達…" at bounding box center [353, 175] width 707 height 350
click at [469, 63] on div at bounding box center [353, 175] width 707 height 350
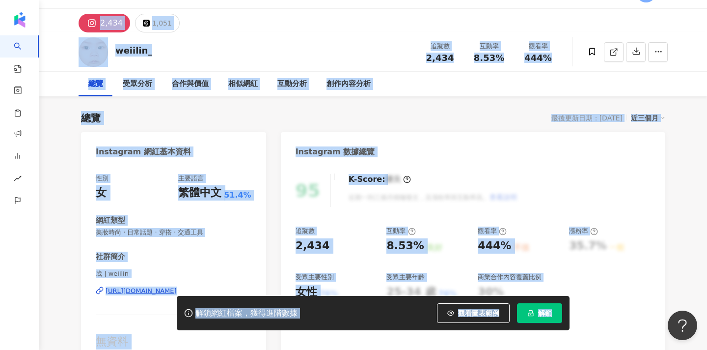
drag, startPoint x: 479, startPoint y: 72, endPoint x: 473, endPoint y: 69, distance: 5.9
click at [479, 72] on div "總覽 受眾分析 合作與價值 相似網紅 互動分析 創作內容分析" at bounding box center [374, 84] width 590 height 25
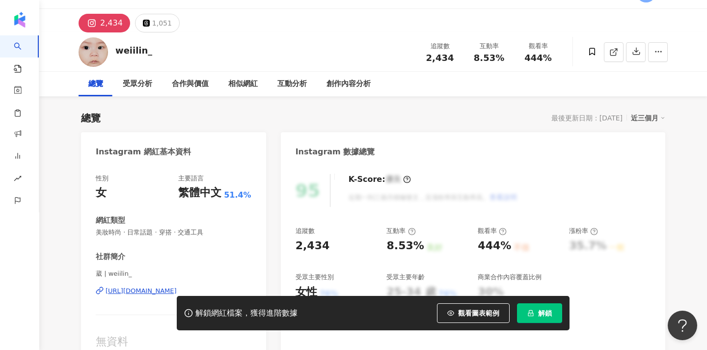
click at [473, 69] on div "weiilin_ 追蹤數 2,434 互動率 8.53% 觀看率 444%" at bounding box center [373, 51] width 629 height 39
click at [473, 67] on div "weiilin_ 追蹤數 2,434 互動率 8.53% 觀看率 444%" at bounding box center [373, 51] width 629 height 39
click at [616, 54] on icon at bounding box center [613, 52] width 5 height 5
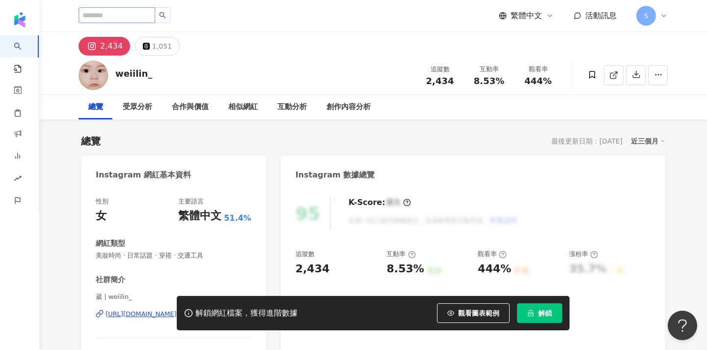
scroll to position [0, 0]
click at [120, 12] on input "search" at bounding box center [117, 15] width 77 height 16
type input "**"
click at [166, 16] on icon "search" at bounding box center [163, 15] width 6 height 6
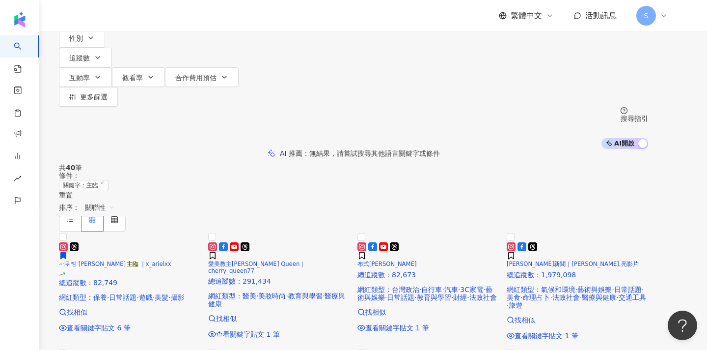
scroll to position [75, 0]
click at [59, 240] on img at bounding box center [59, 240] width 0 height 0
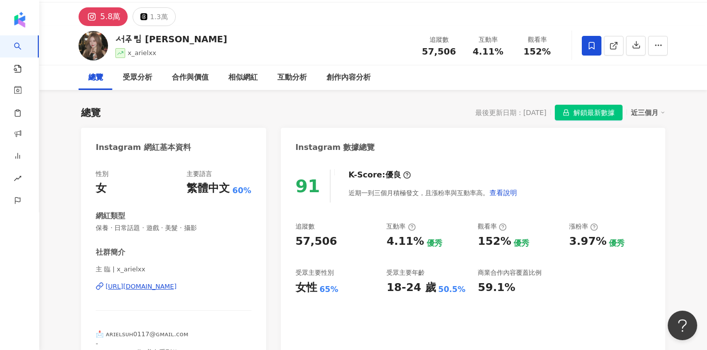
scroll to position [29, 0]
click at [597, 48] on span at bounding box center [592, 46] width 20 height 20
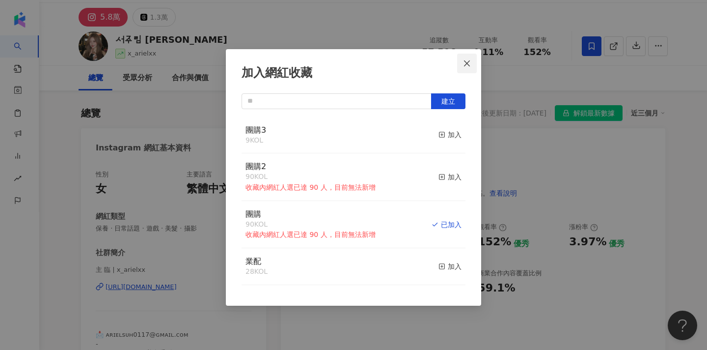
click at [467, 62] on icon "close" at bounding box center [467, 63] width 8 height 8
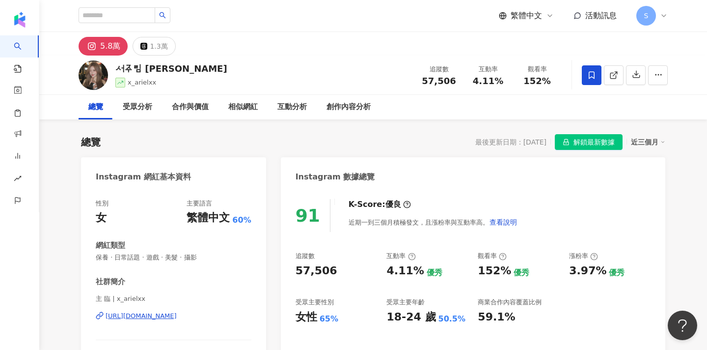
scroll to position [0, 0]
click at [140, 13] on input "search" at bounding box center [117, 15] width 77 height 16
type input "***"
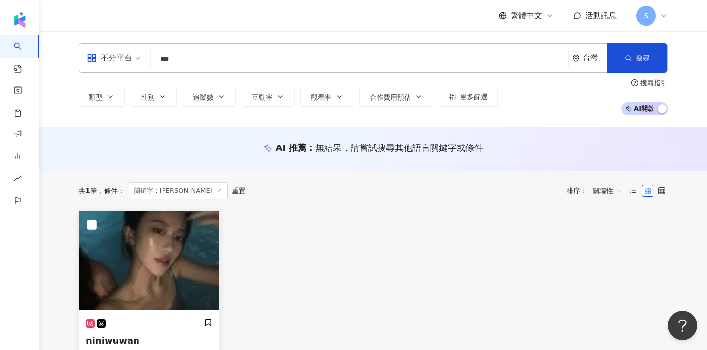
click at [150, 269] on img at bounding box center [149, 260] width 141 height 98
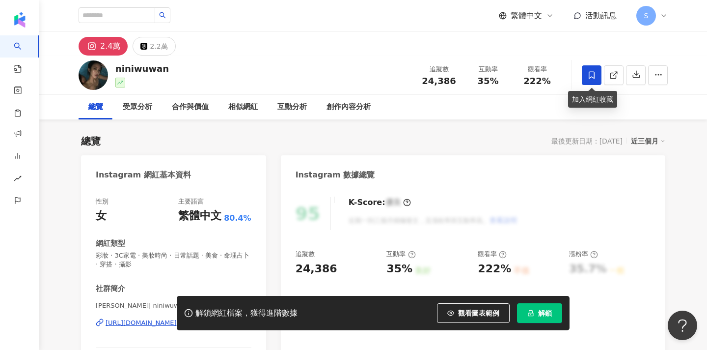
click at [596, 76] on span at bounding box center [592, 75] width 20 height 20
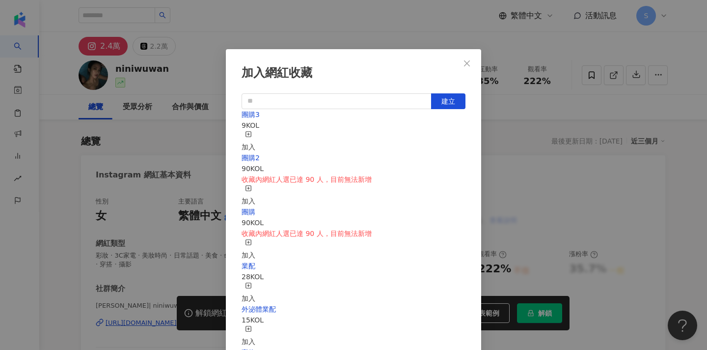
click at [252, 138] on icon "button" at bounding box center [248, 134] width 7 height 7
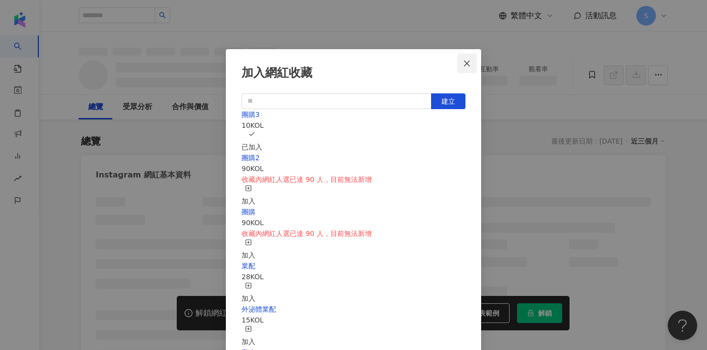
click at [476, 68] on button "Close" at bounding box center [467, 64] width 20 height 20
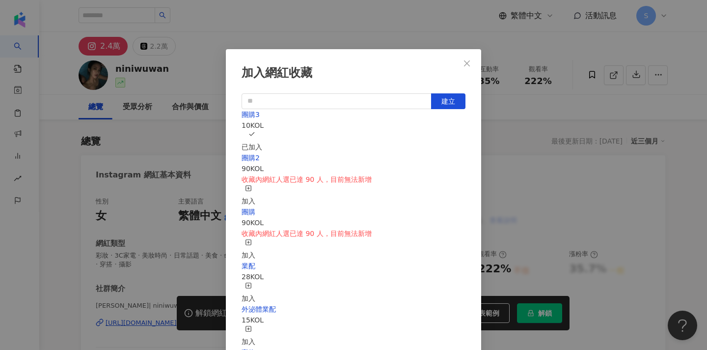
click at [534, 180] on div "加入網紅收藏 建立 團購3 10 KOL 已加入 團購2 90 KOL 收藏內網紅人選已達 90 人，目前無法新增 加入 團購 90 KOL 收藏內網紅人選已…" at bounding box center [353, 175] width 707 height 350
click at [469, 62] on div "加入網紅收藏 建立 團購3 10 KOL 已加入 團購2 90 KOL 收藏內網紅人選已達 90 人，目前無法新增 加入 團購 90 KOL 收藏內網紅人選已…" at bounding box center [353, 175] width 707 height 350
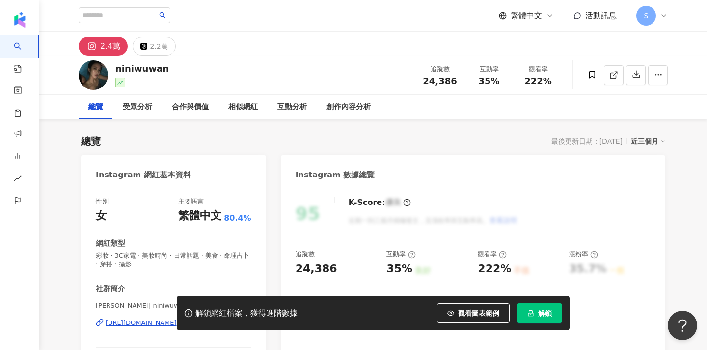
click at [510, 118] on div "加入網紅收藏 建立 團購3 10 KOL 已加入 團購2 90 KOL 收藏內網紅人選已達 90 人，目前無法新增 加入 團購 90 KOL 收藏內網紅人選已…" at bounding box center [353, 175] width 707 height 350
click at [469, 62] on div "加入網紅收藏 建立 團購3 10 KOL 已加入 團購2 90 KOL 收藏內網紅人選已達 90 人，目前無法新增 加入 團購 90 KOL 收藏內網紅人選已…" at bounding box center [353, 175] width 707 height 350
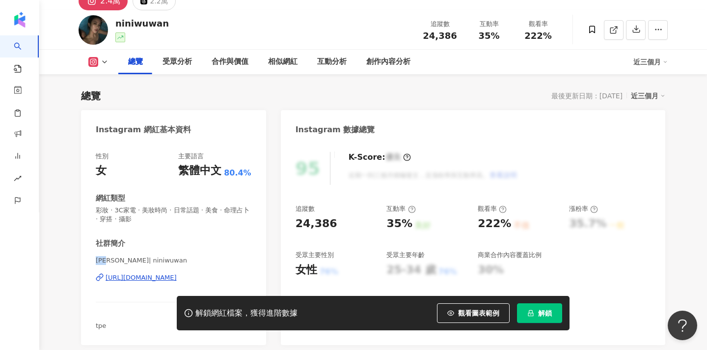
drag, startPoint x: 96, startPoint y: 260, endPoint x: 115, endPoint y: 261, distance: 18.7
click at [115, 261] on span "吳宛霓 | niniwuwan" at bounding box center [174, 260] width 156 height 9
copy span "吳宛霓"
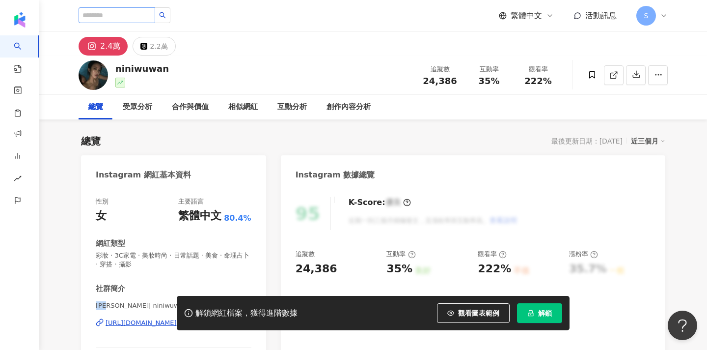
scroll to position [0, 0]
click at [127, 11] on input "search" at bounding box center [117, 15] width 77 height 16
type input "*"
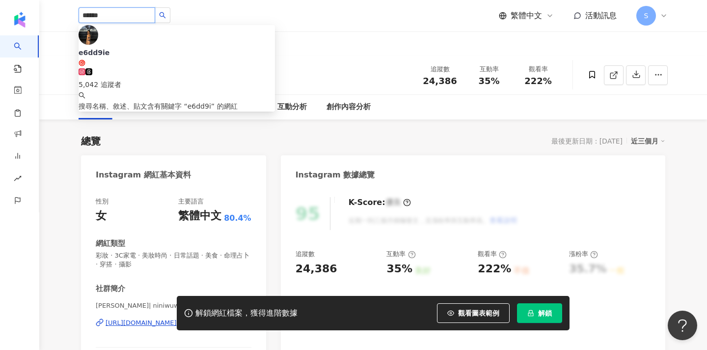
type input "*******"
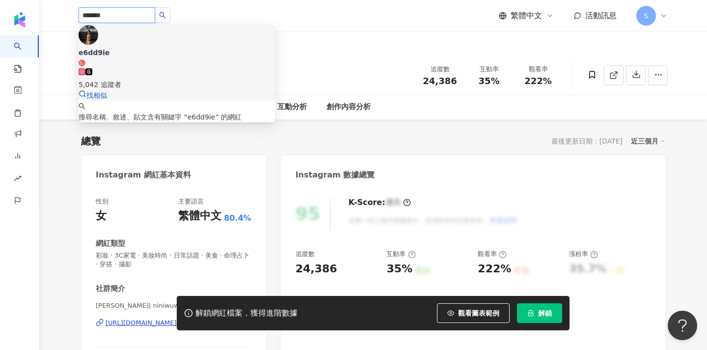
click at [96, 42] on img at bounding box center [89, 35] width 20 height 20
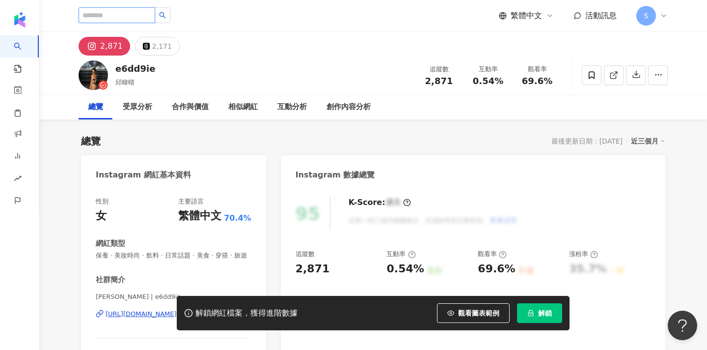
click at [149, 16] on input "search" at bounding box center [117, 15] width 77 height 16
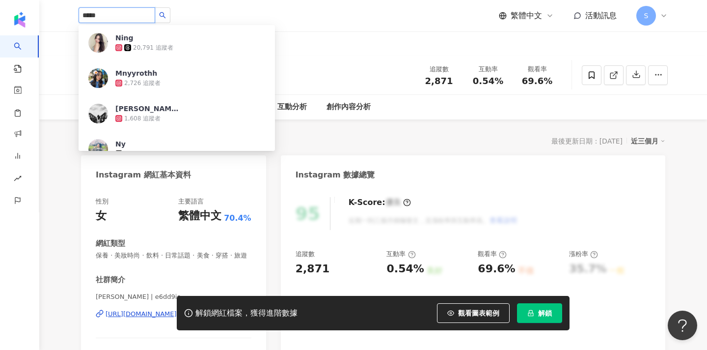
type input "******"
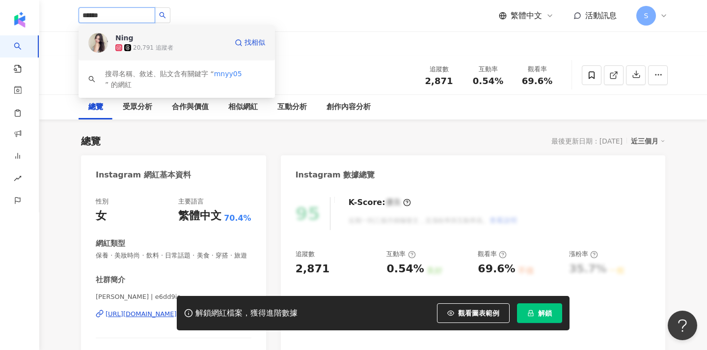
click at [155, 38] on span "Ning" at bounding box center [147, 38] width 64 height 10
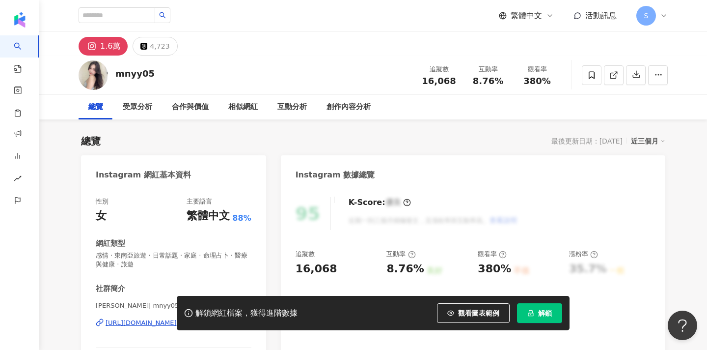
scroll to position [38, 0]
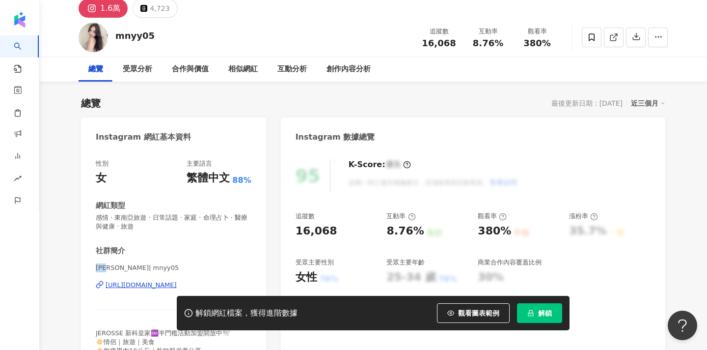
drag, startPoint x: 96, startPoint y: 266, endPoint x: 112, endPoint y: 268, distance: 15.8
click at [112, 268] on span "[PERSON_NAME]| mnyy05" at bounding box center [174, 267] width 156 height 9
copy span "[PERSON_NAME]"
click at [596, 35] on span at bounding box center [592, 38] width 20 height 20
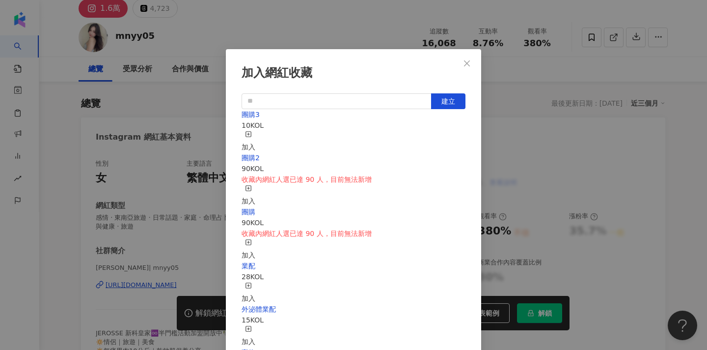
click at [252, 133] on rect "button" at bounding box center [248, 133] width 5 height 5
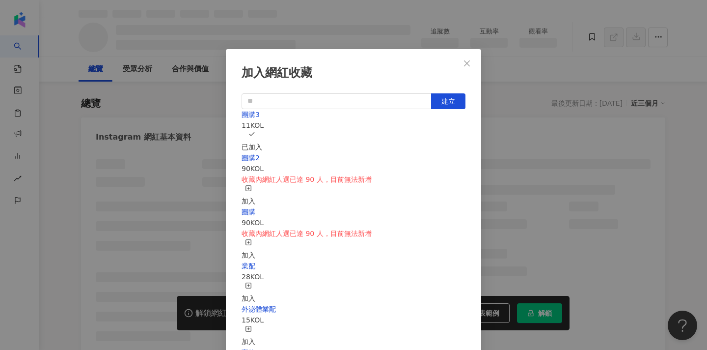
scroll to position [78, 0]
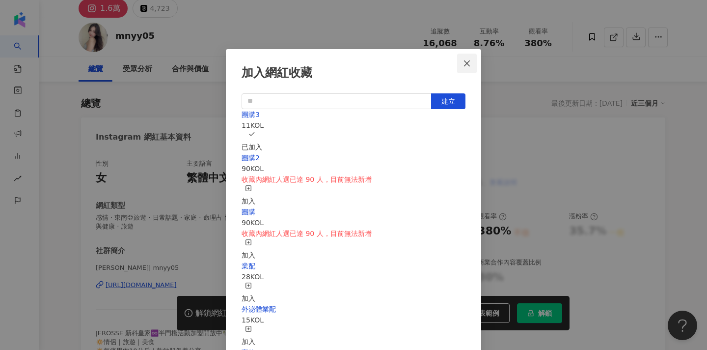
click at [468, 70] on button "Close" at bounding box center [467, 64] width 20 height 20
click at [468, 64] on div "加入網紅收藏 建立 團購3 11 KOL 已加入 團購2 90 KOL 收藏內網紅人選已達 90 人，目前無法新增 加入 團購 90 KOL 收藏內網紅人選已…" at bounding box center [353, 175] width 707 height 350
click at [466, 65] on div "加入網紅收藏 建立 團購3 11 KOL 已加入 團購2 90 KOL 收藏內網紅人選已達 90 人，目前無法新增 加入 團購 90 KOL 收藏內網紅人選已…" at bounding box center [353, 175] width 707 height 350
click at [470, 65] on div "加入網紅收藏 建立 團購3 11 KOL 已加入 團購2 90 KOL 收藏內網紅人選已達 90 人，目前無法新增 加入 團購 90 KOL 收藏內網紅人選已…" at bounding box center [353, 175] width 707 height 350
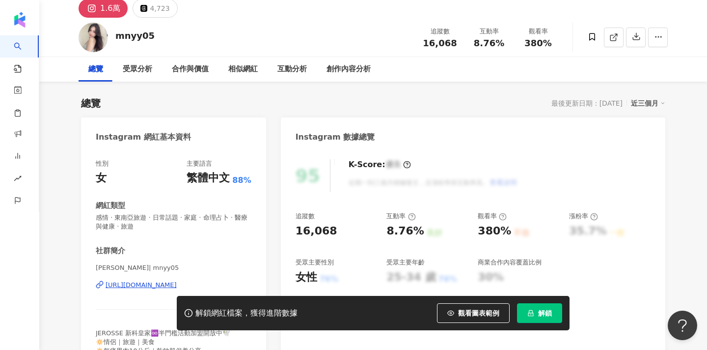
click at [468, 63] on div "加入網紅收藏 建立 團購3 11 KOL 已加入 團購2 90 KOL 收藏內網紅人選已達 90 人，目前無法新增 加入 團購 90 KOL 收藏內網紅人選已…" at bounding box center [353, 175] width 707 height 350
click at [474, 67] on div "加入網紅收藏 建立 團購3 11 KOL 已加入 團購2 90 KOL 收藏內網紅人選已達 90 人，目前無法新增 加入 團購 90 KOL 收藏內網紅人選已…" at bounding box center [353, 175] width 707 height 350
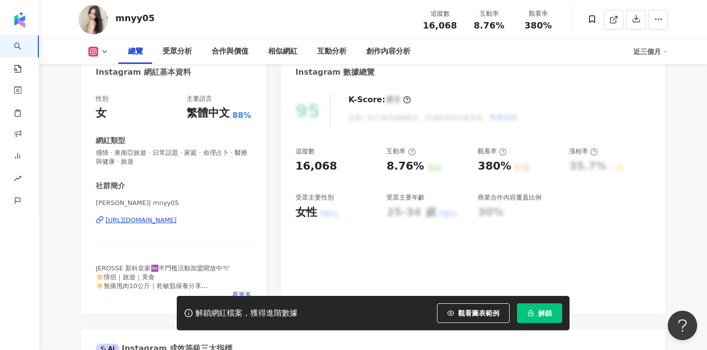
scroll to position [104, 0]
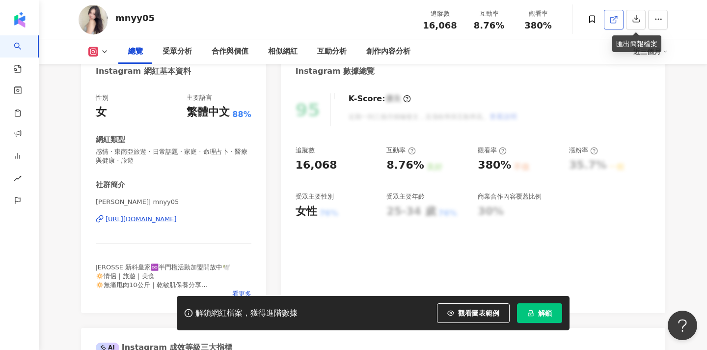
click at [618, 20] on icon at bounding box center [614, 19] width 9 height 9
